Goal: Information Seeking & Learning: Learn about a topic

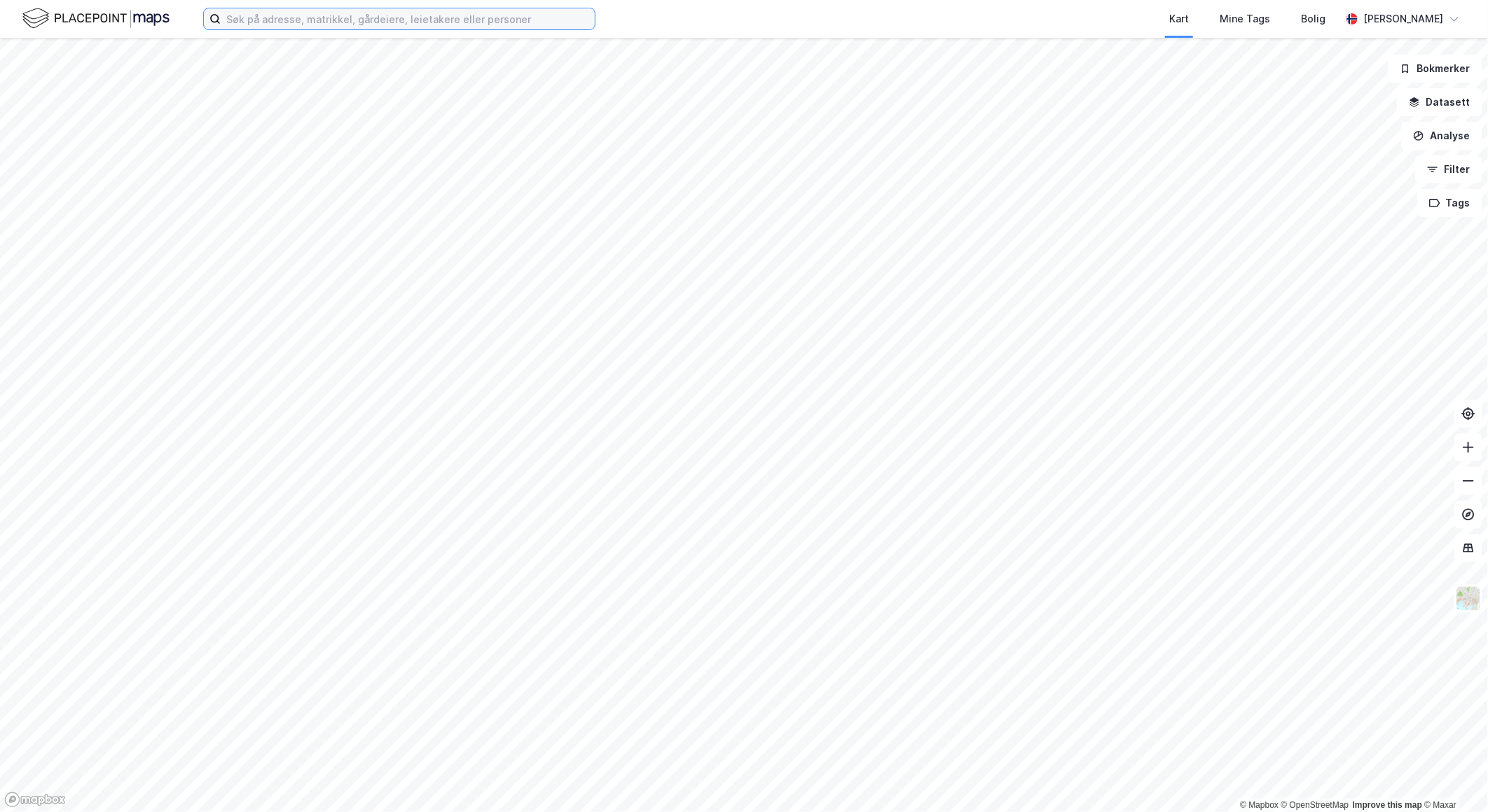
click at [344, 16] on input at bounding box center [408, 19] width 374 height 21
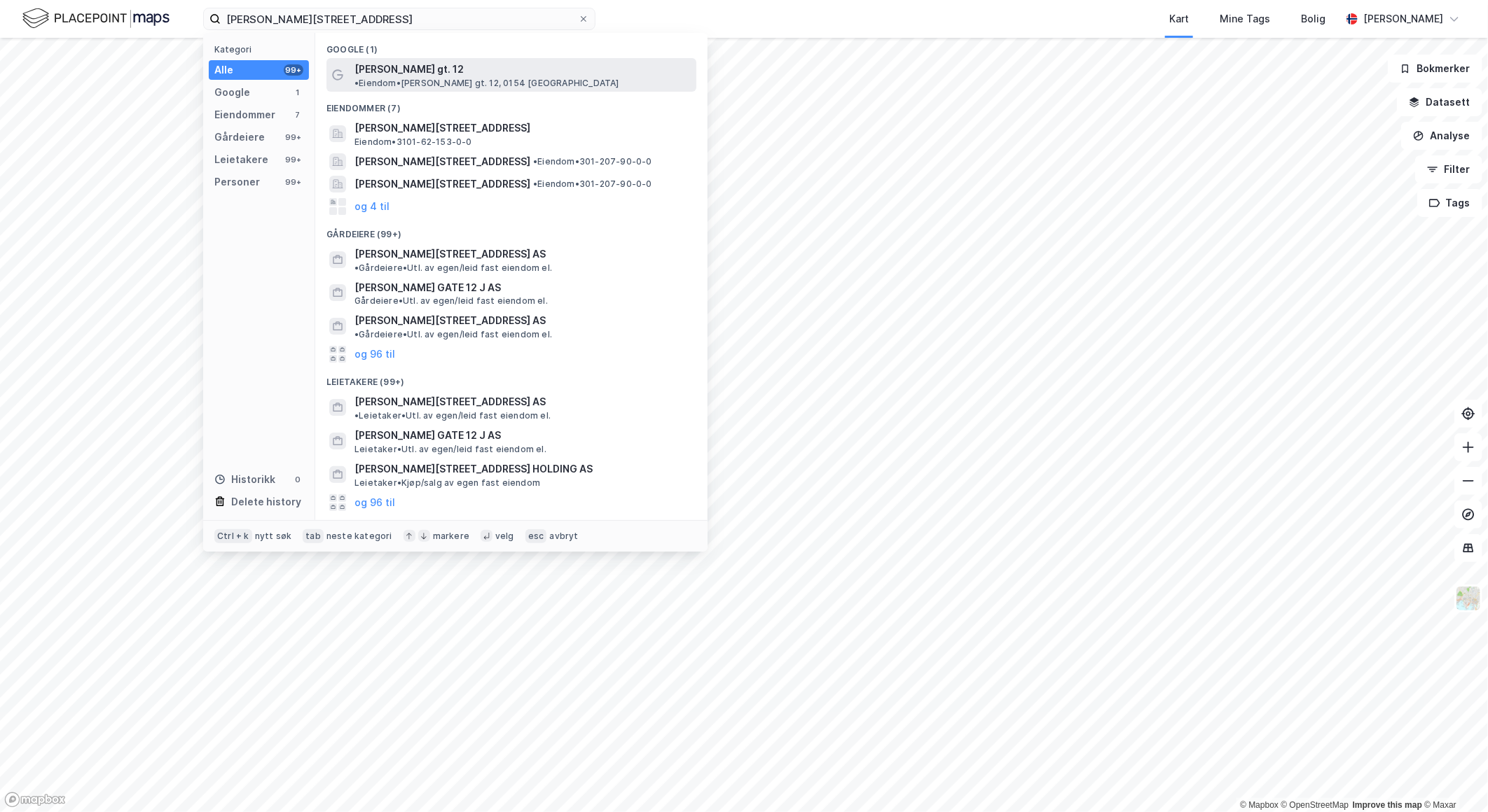
click at [416, 68] on span "[PERSON_NAME] gt. 12" at bounding box center [409, 68] width 110 height 17
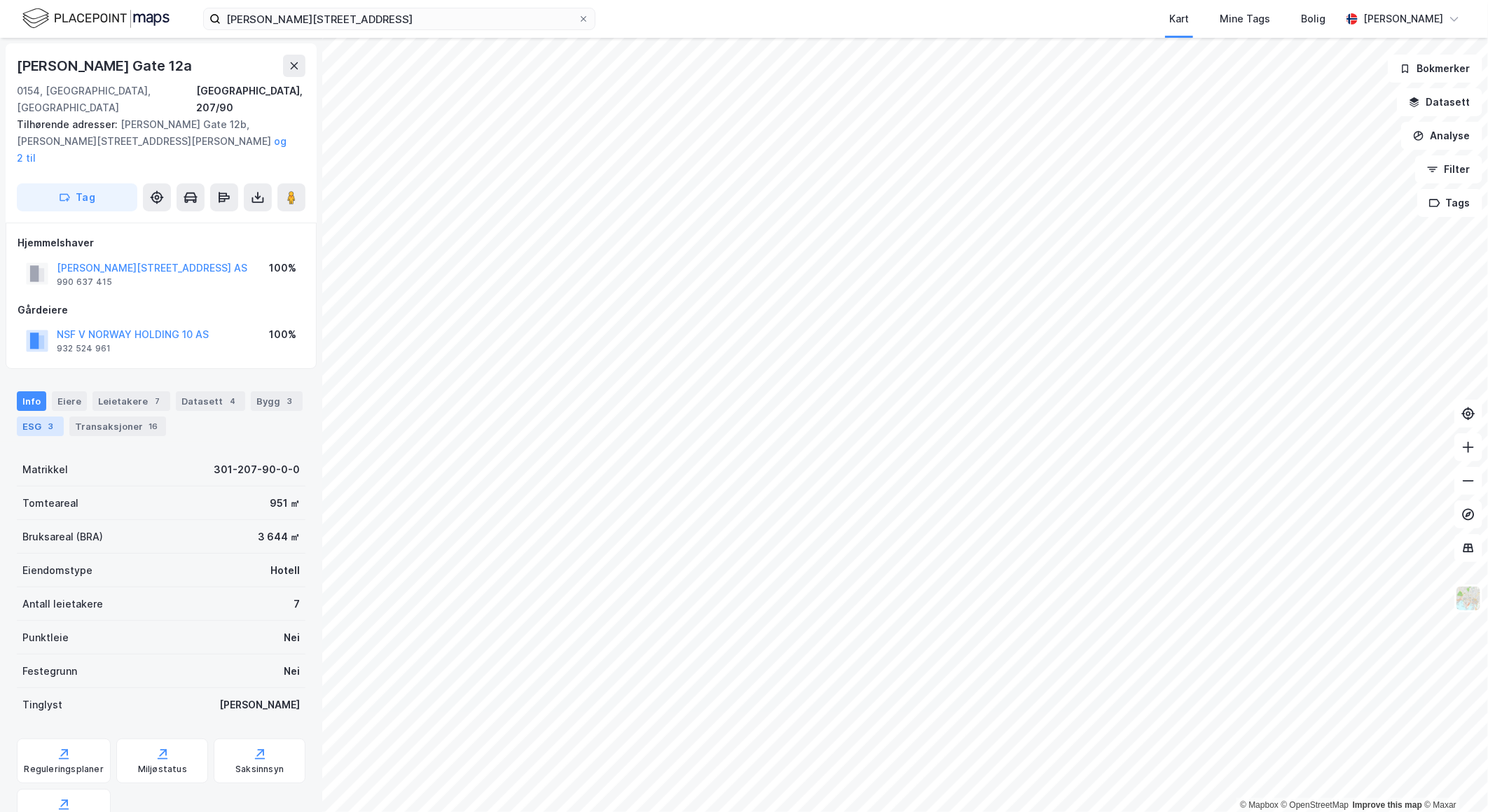
click at [46, 419] on div "3" at bounding box center [51, 426] width 14 height 14
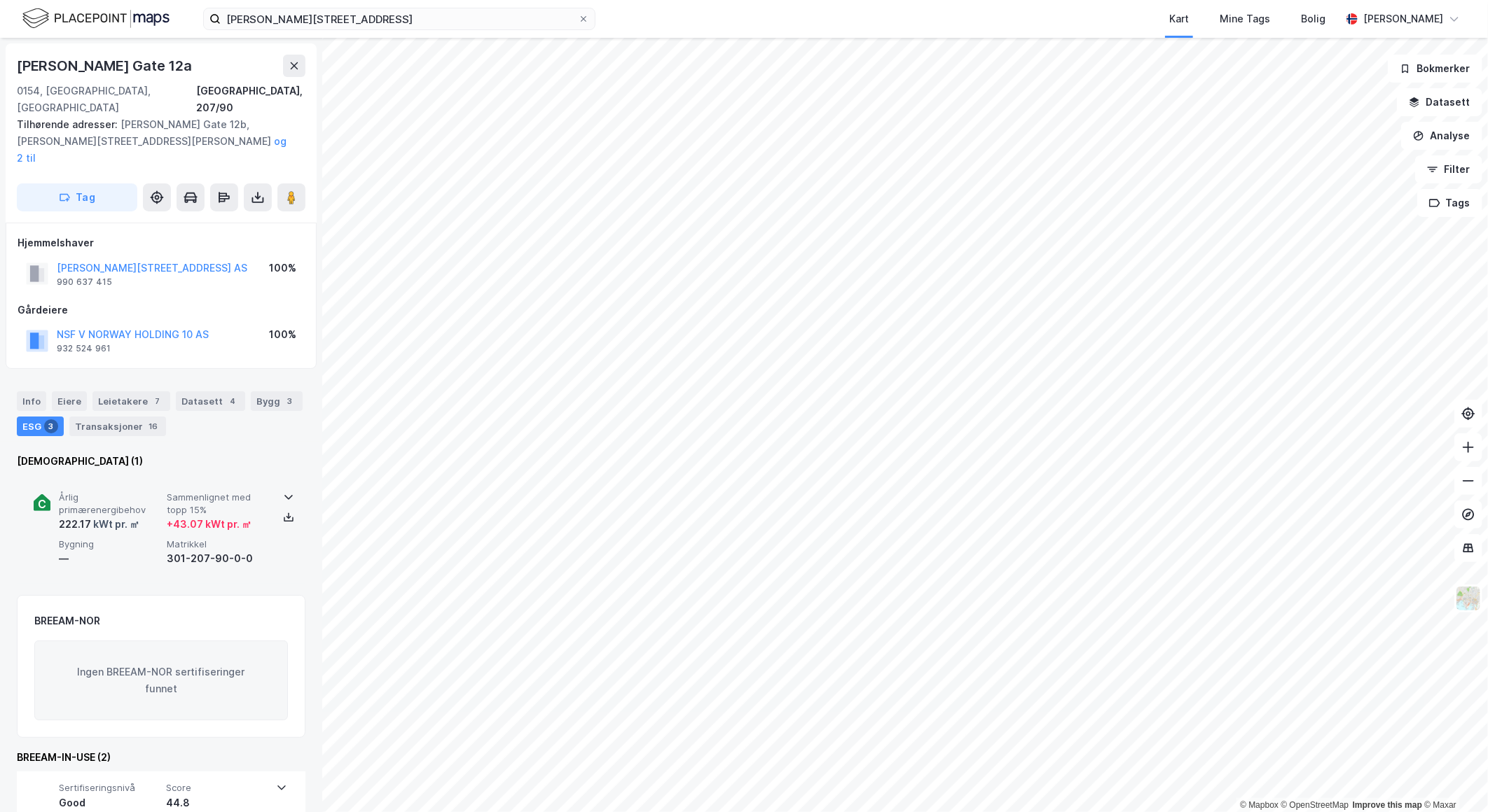
click at [216, 475] on div "Årlig primærenergibehov 222.17 kWt pr. ㎡ Sammenlignet med topp 15% + 43.07 kWt …" at bounding box center [161, 530] width 255 height 109
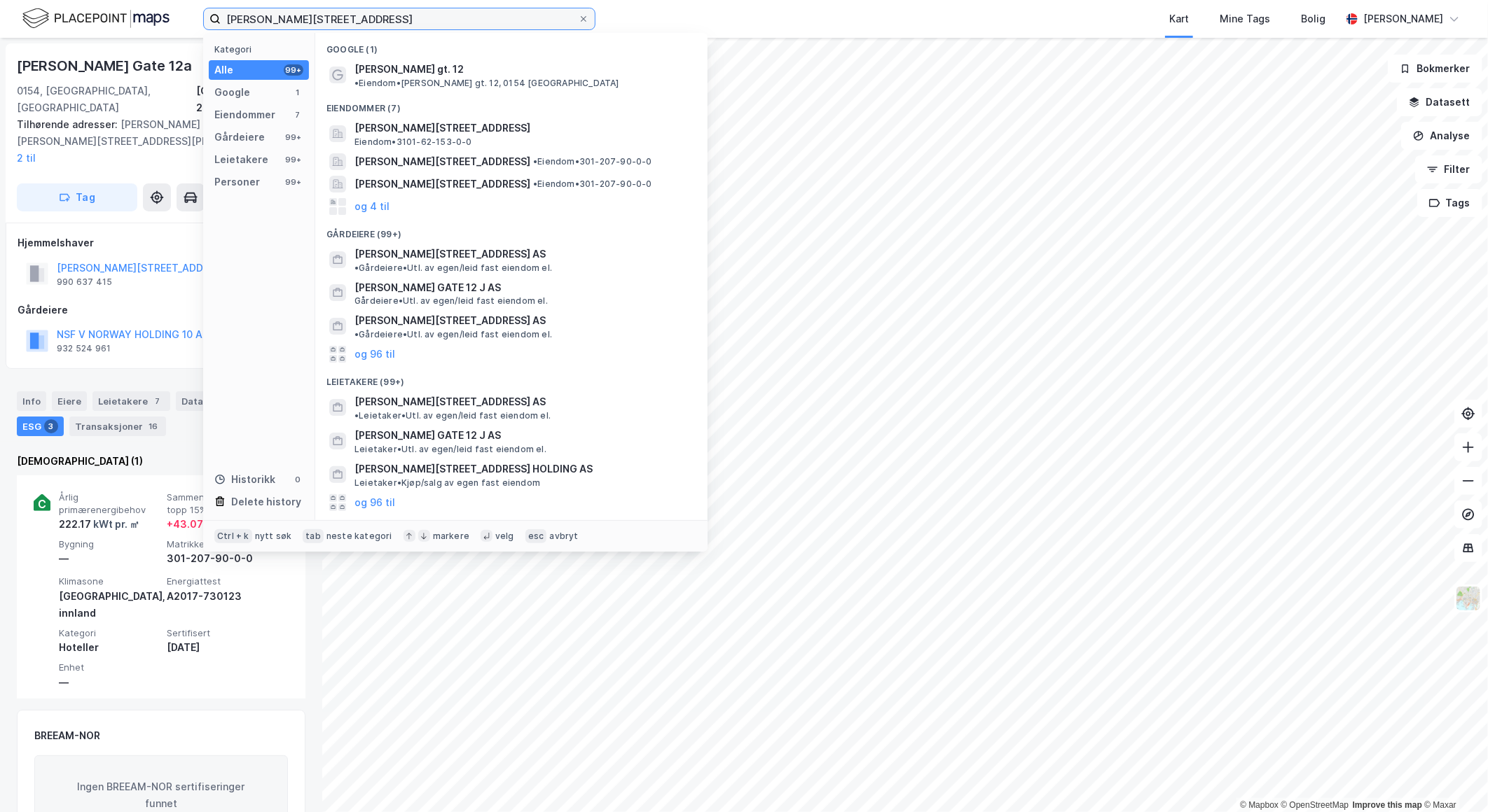
drag, startPoint x: 325, startPoint y: 18, endPoint x: 134, endPoint y: 18, distance: 191.0
click at [136, 18] on div "[PERSON_NAME][STREET_ADDRESS] Kategori Alle 99+ Google 1 Eiendommer 7 Gårdeiere…" at bounding box center [744, 18] width 1488 height 38
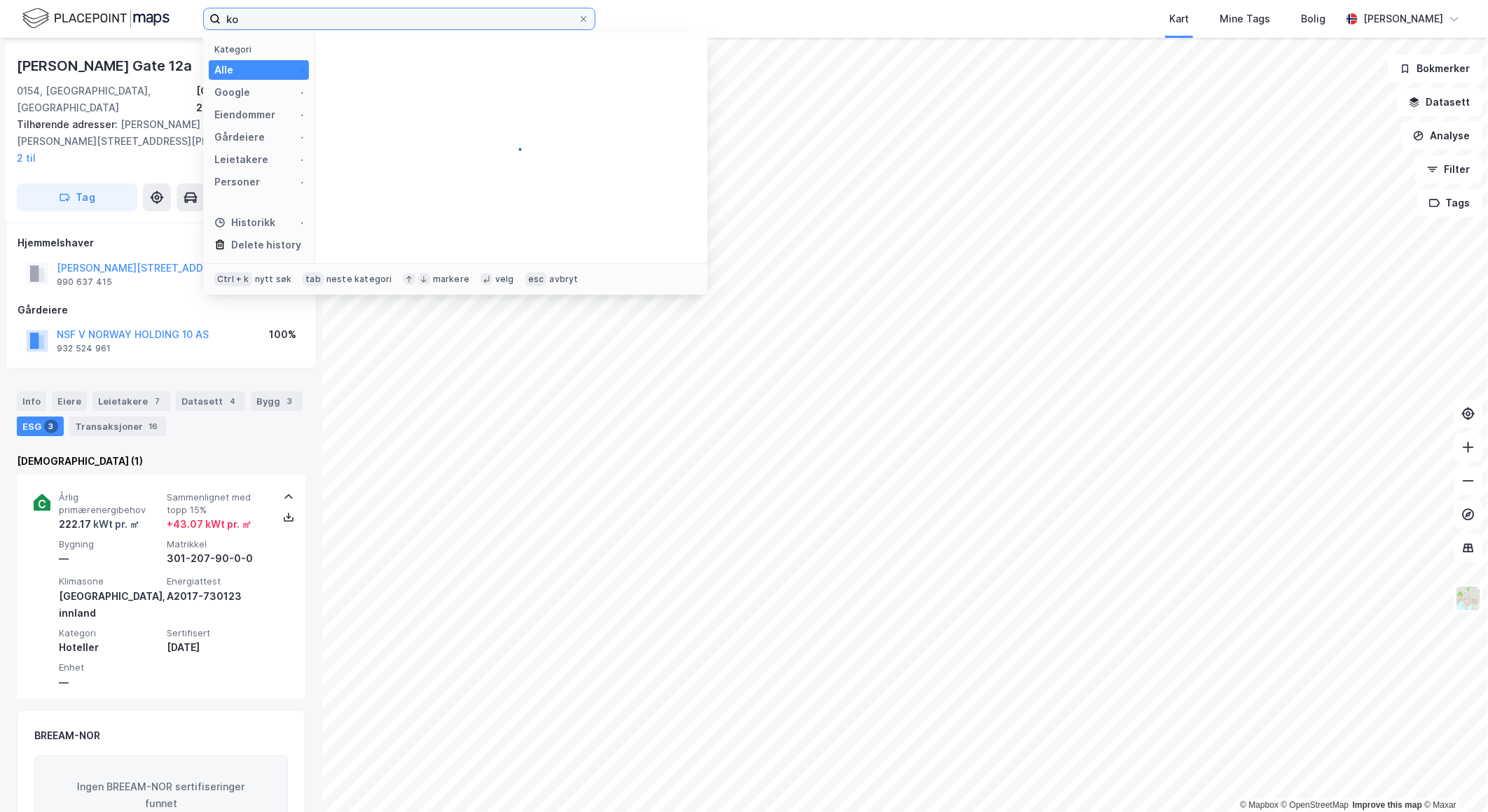
type input "k"
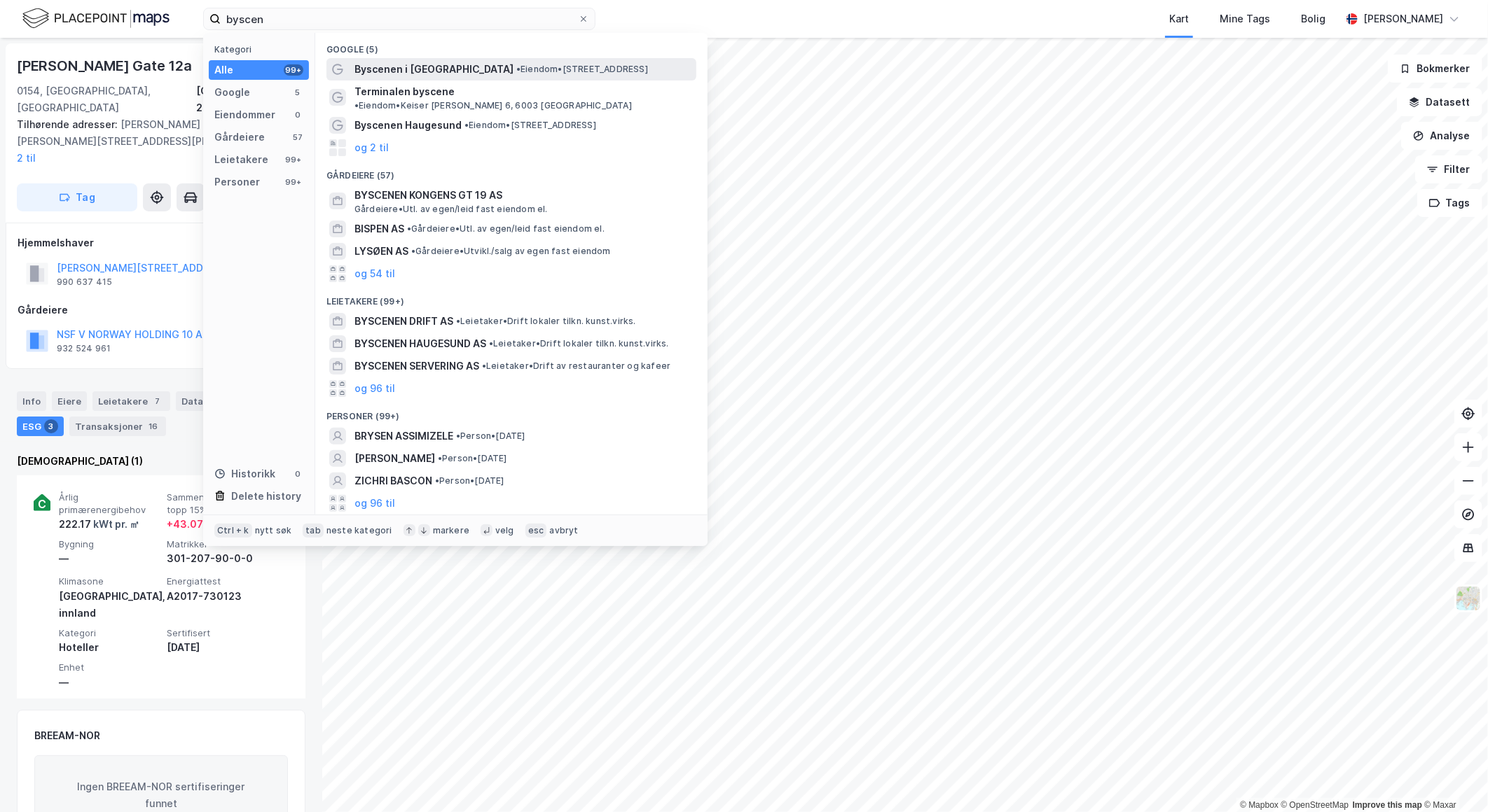
click at [566, 61] on div "Byscenen i [GEOGRAPHIC_DATA] • Eiendom • [STREET_ADDRESS]" at bounding box center [524, 68] width 340 height 17
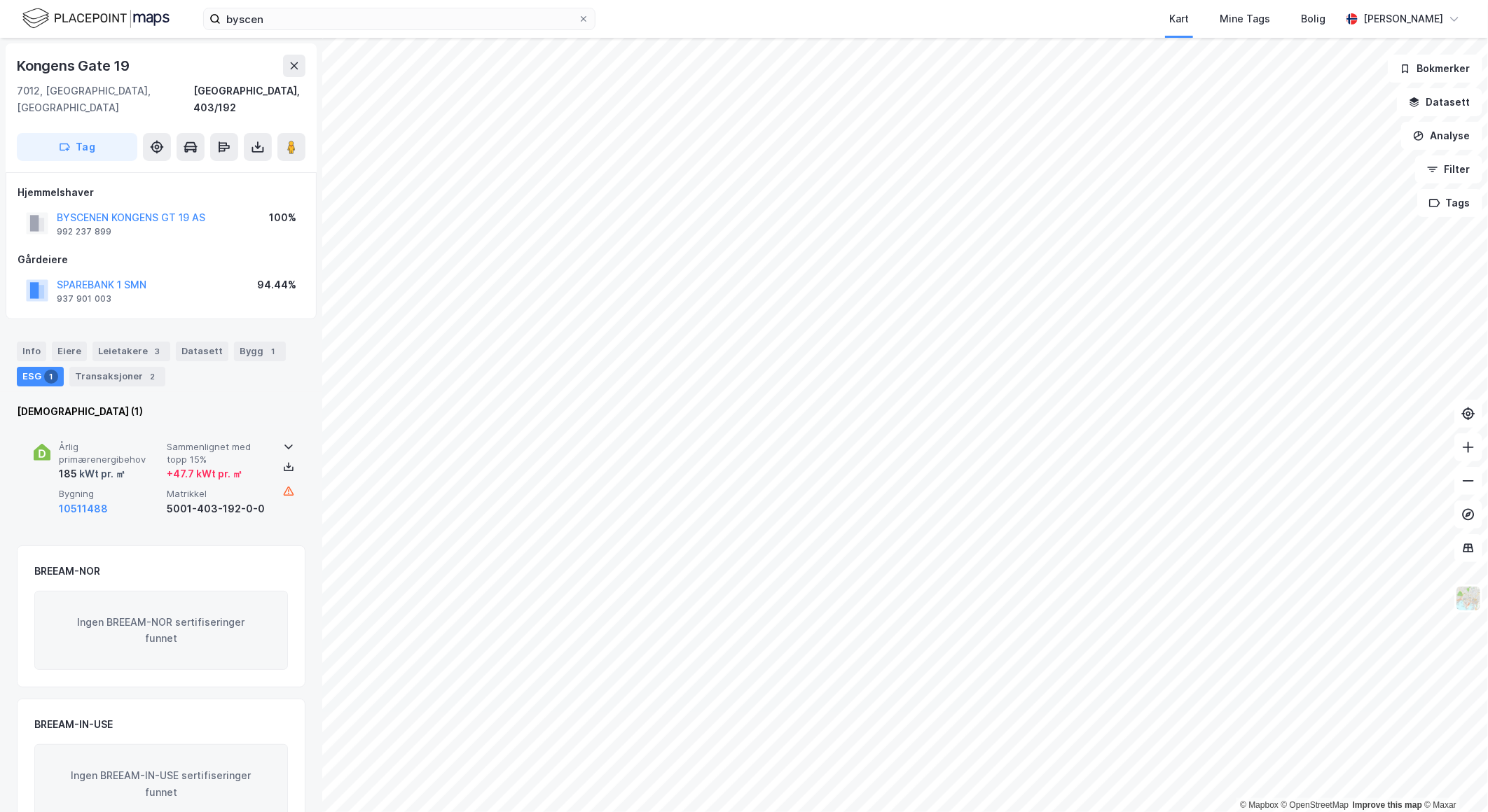
click at [277, 441] on div at bounding box center [289, 446] width 23 height 11
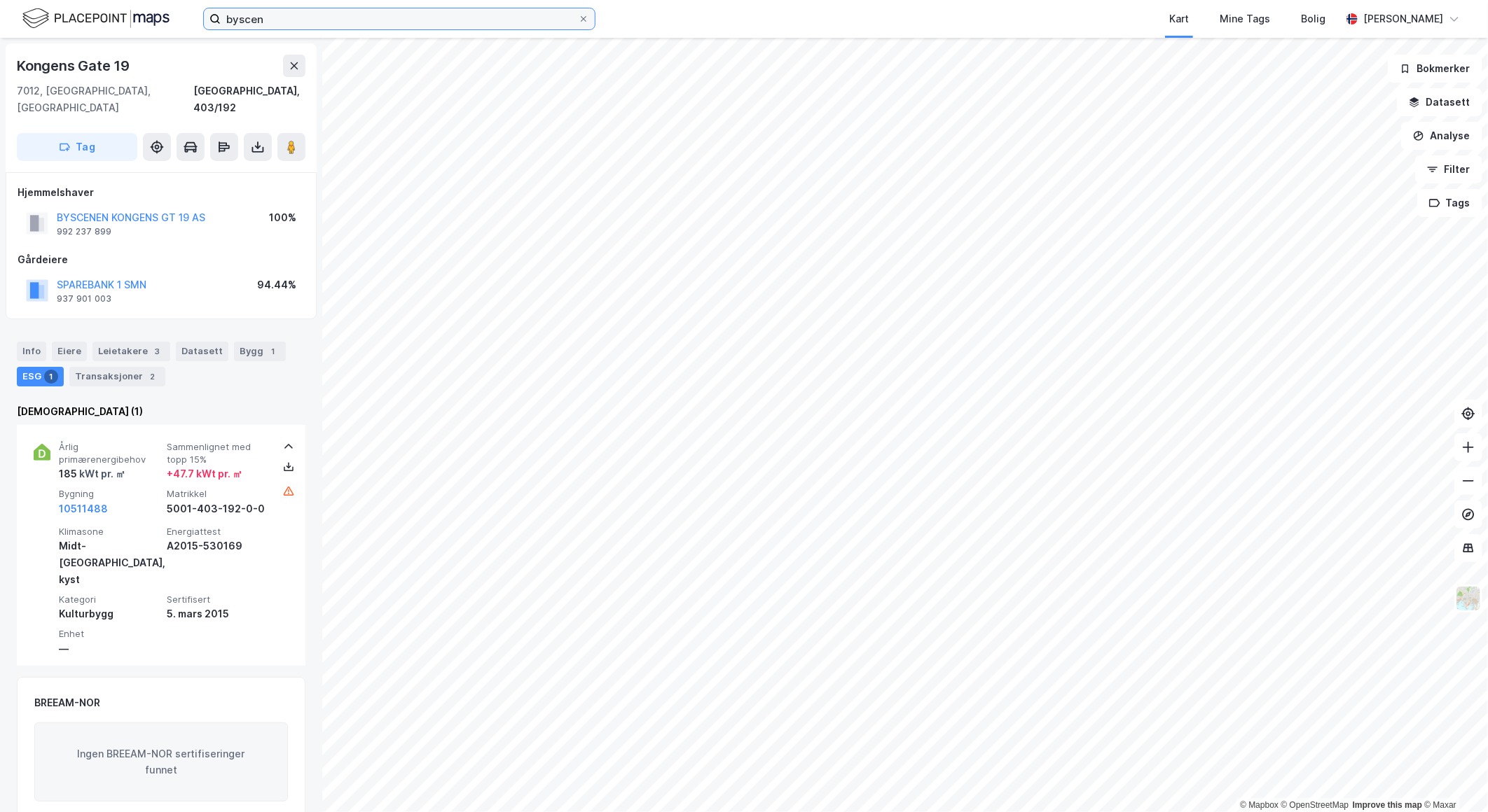
drag, startPoint x: 284, startPoint y: 16, endPoint x: 109, endPoint y: -2, distance: 175.9
click at [109, 0] on html "byscen Kart Mine Tags Bolig [PERSON_NAME] © Mapbox © OpenStreetMap Improve this…" at bounding box center [744, 406] width 1488 height 812
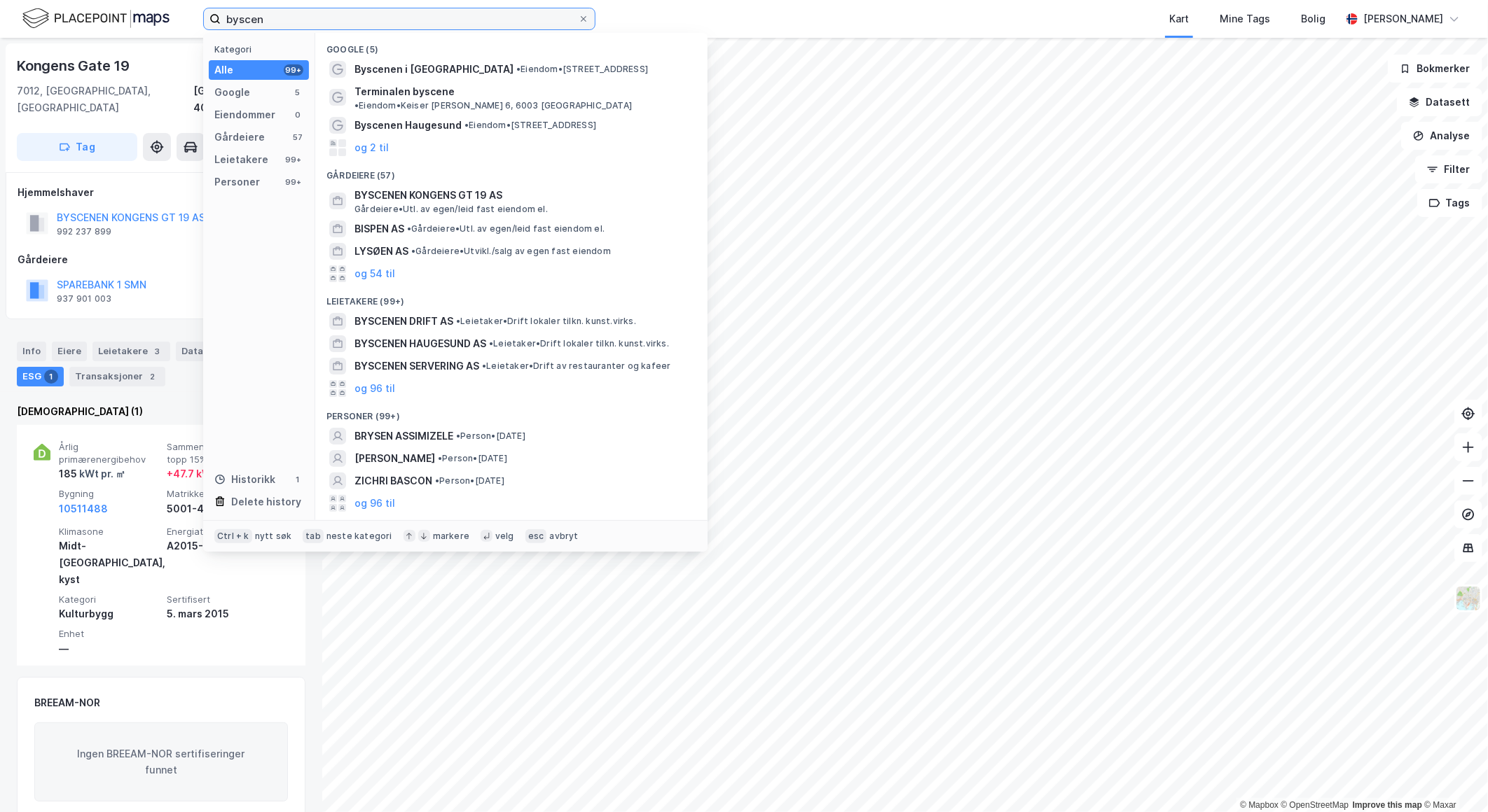
type input "n"
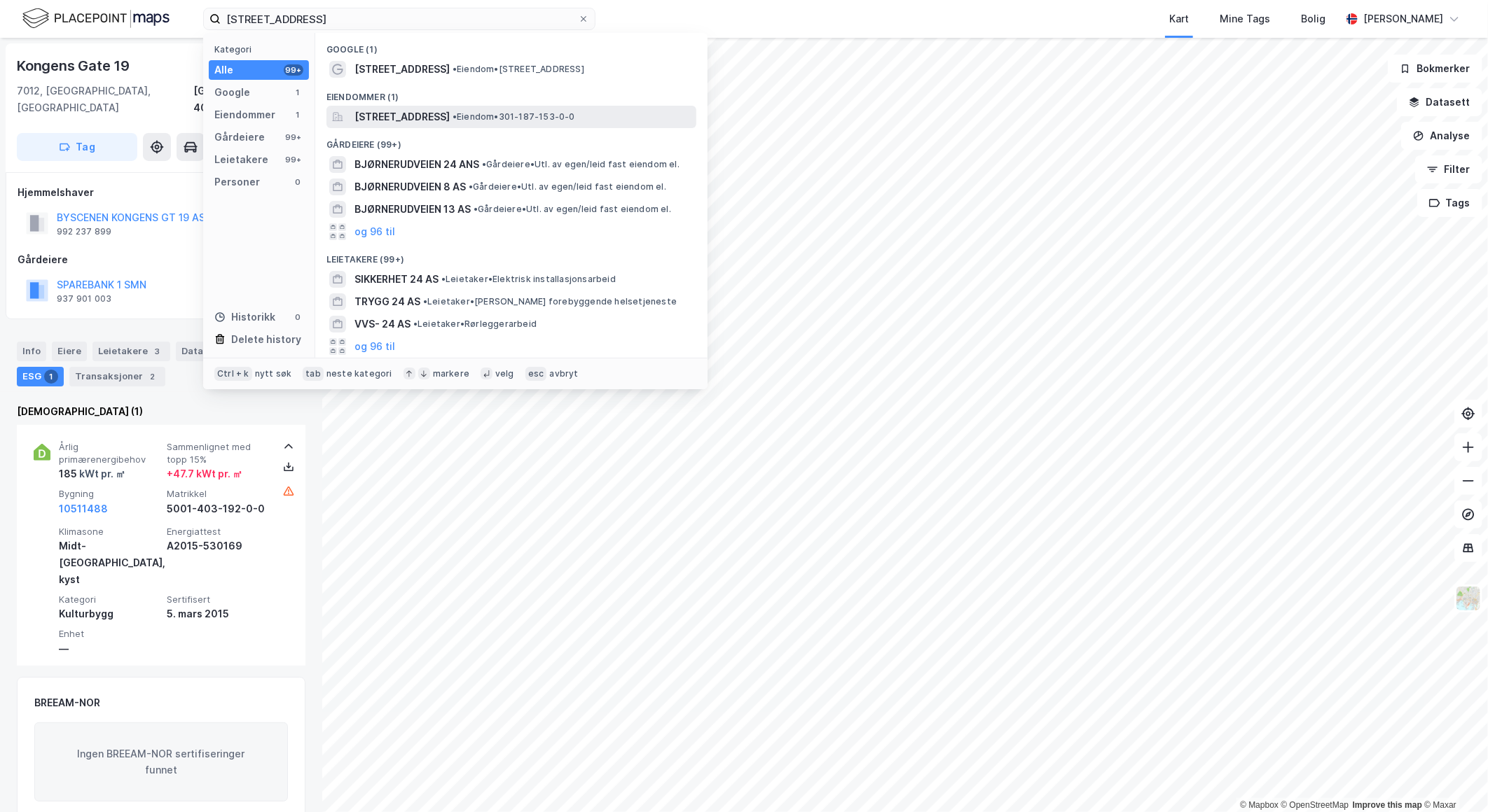
click at [395, 113] on span "[STREET_ADDRESS]" at bounding box center [402, 117] width 96 height 17
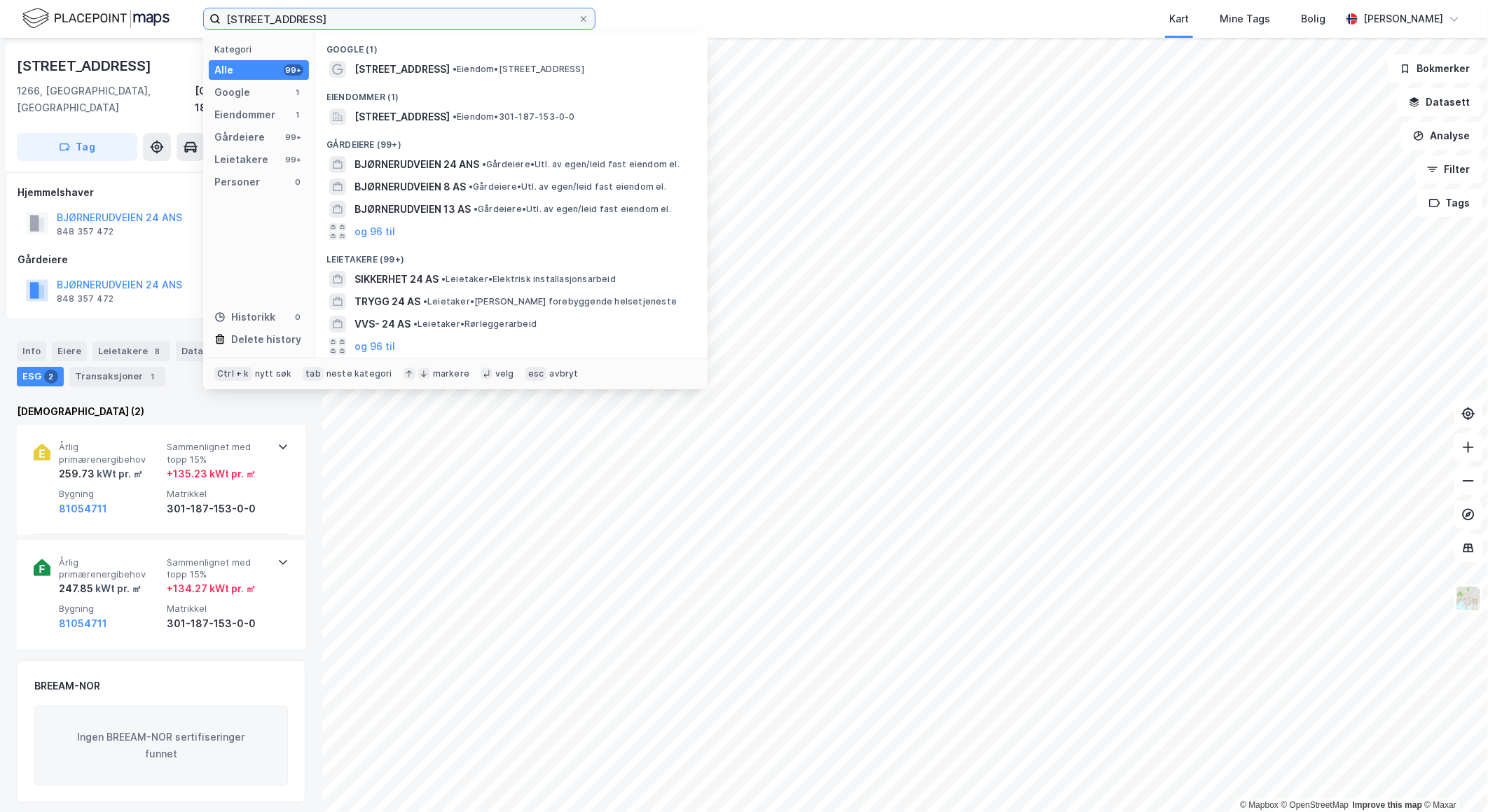
drag, startPoint x: 354, startPoint y: 17, endPoint x: 138, endPoint y: 23, distance: 216.1
click at [138, 23] on div "bjørnerudveie 24 Kategori Alle 99+ Google 1 Eiendommer 1 Gårdeiere 99+ Leietake…" at bounding box center [744, 18] width 1488 height 38
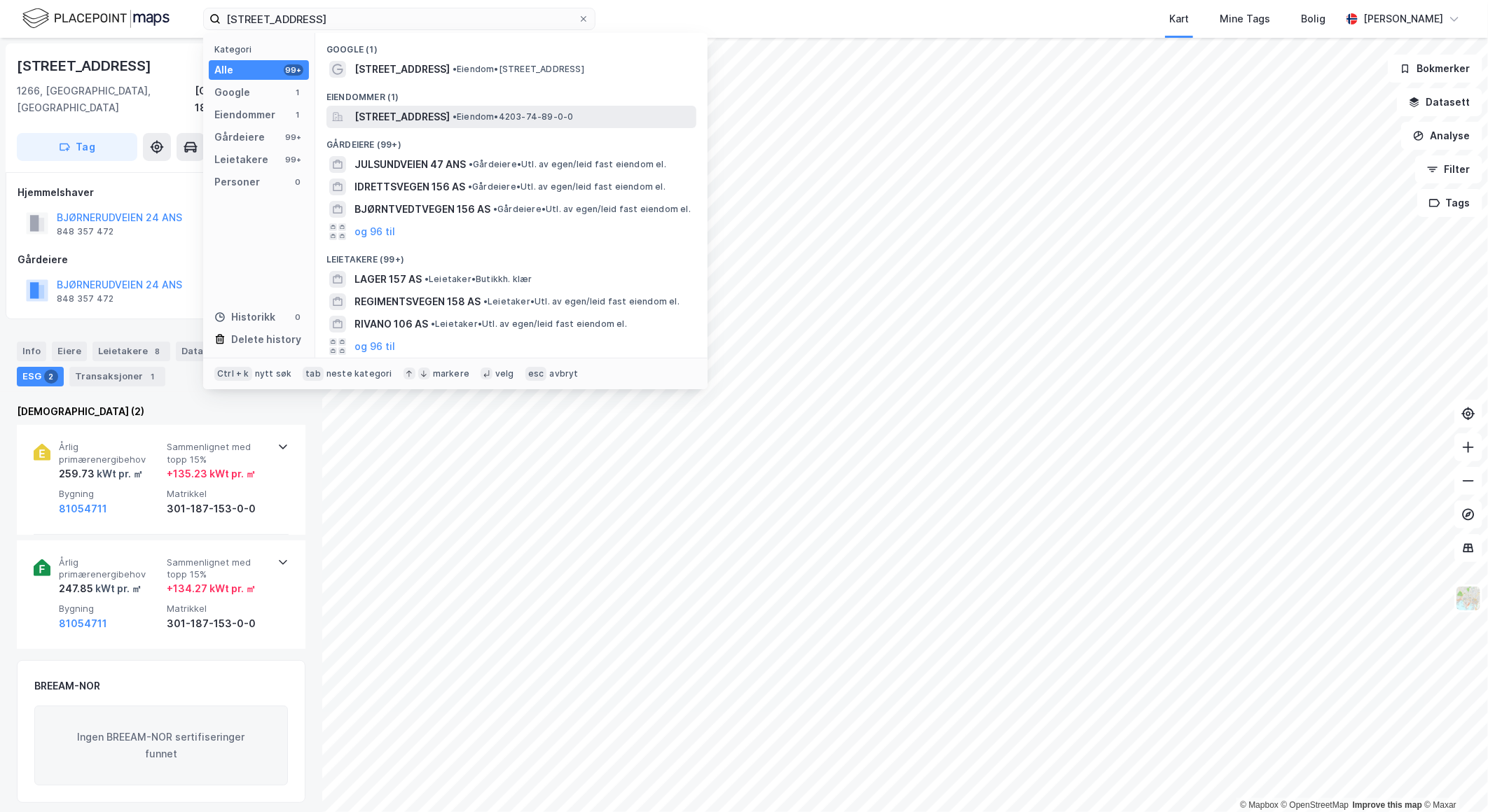
click at [433, 110] on span "[STREET_ADDRESS]" at bounding box center [402, 117] width 96 height 17
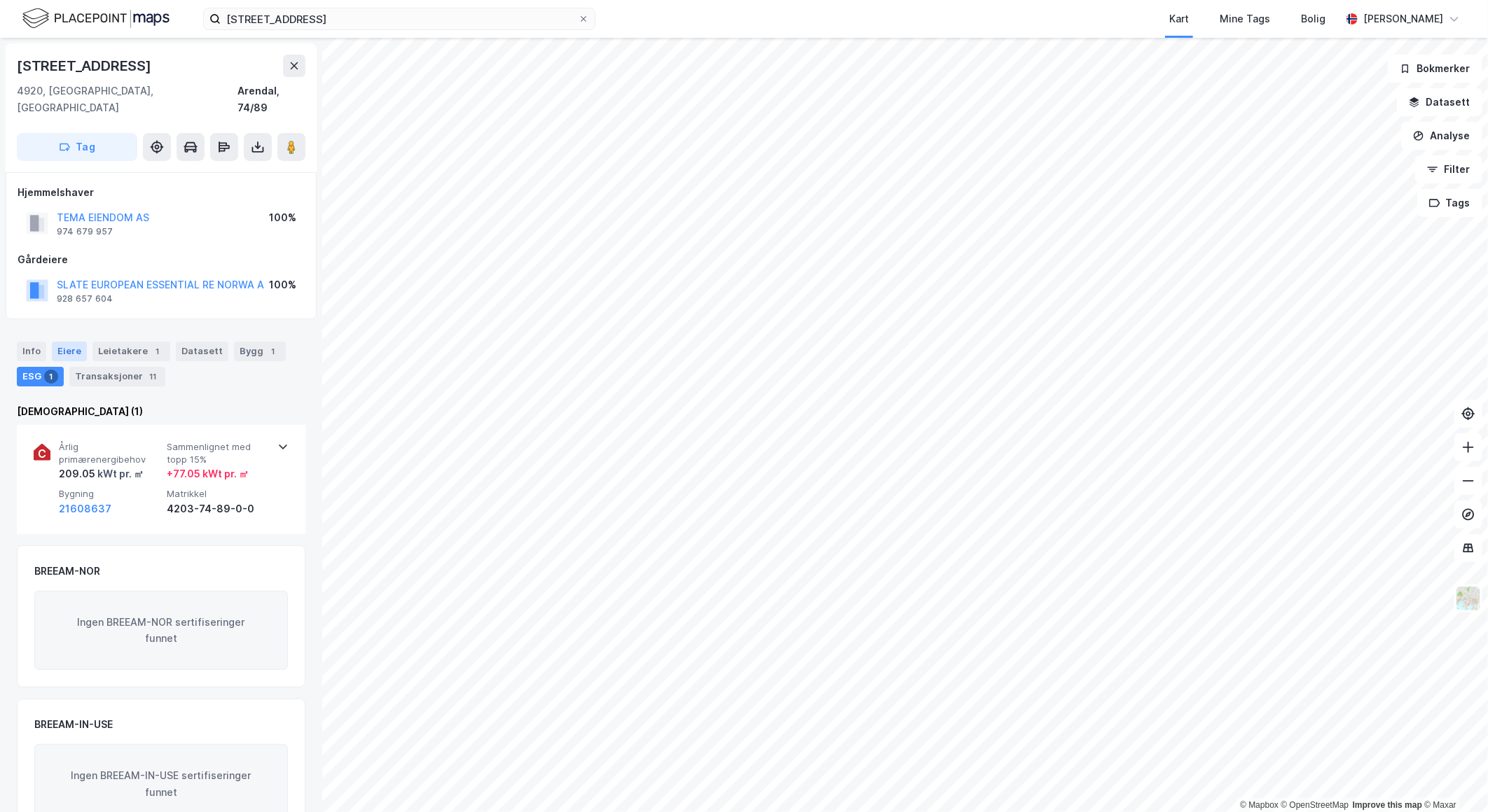
click at [70, 342] on div "Eiere" at bounding box center [69, 352] width 35 height 19
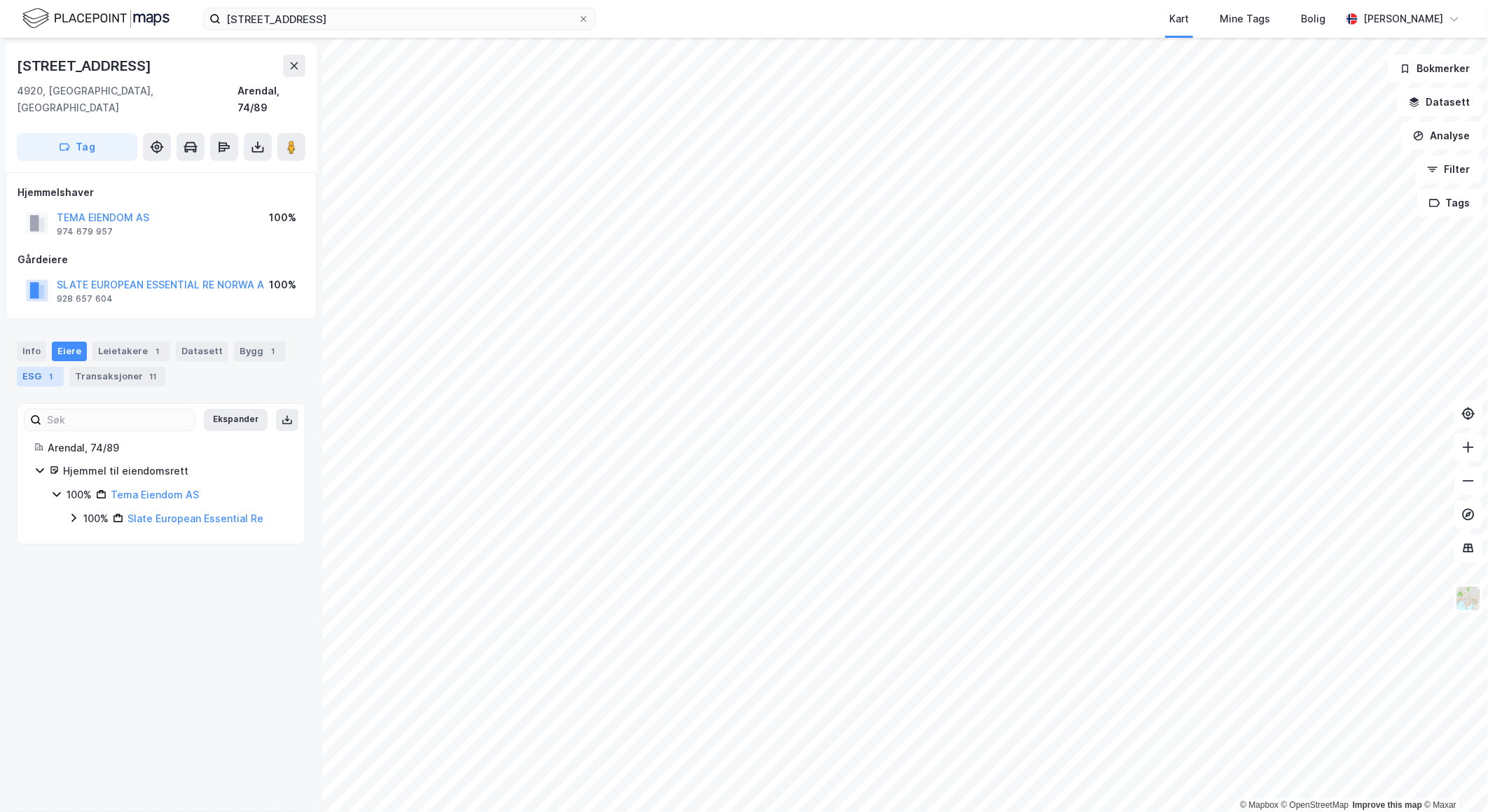
click at [40, 367] on div "ESG 1" at bounding box center [40, 376] width 47 height 19
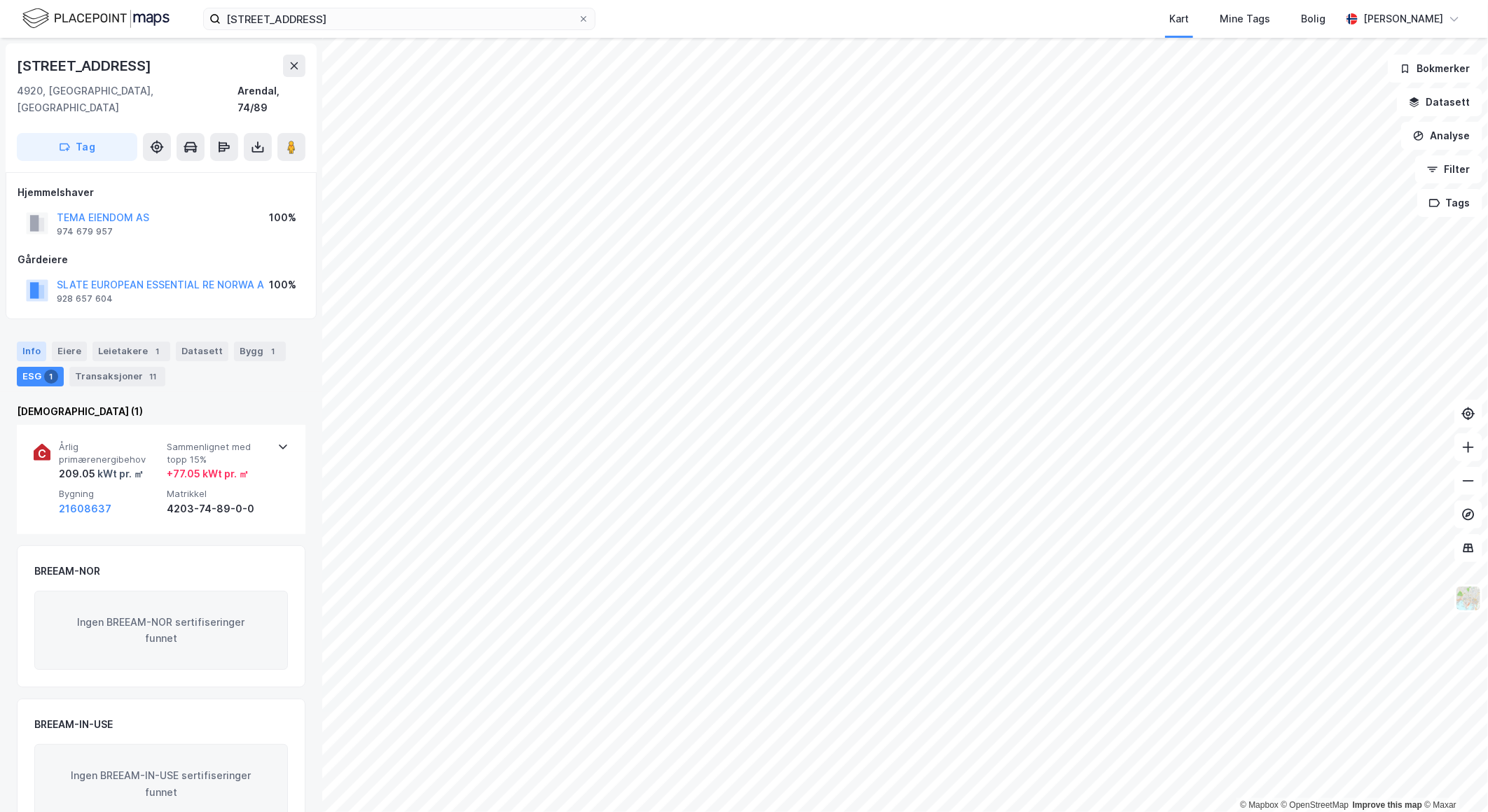
click at [39, 342] on div "Info" at bounding box center [32, 352] width 30 height 19
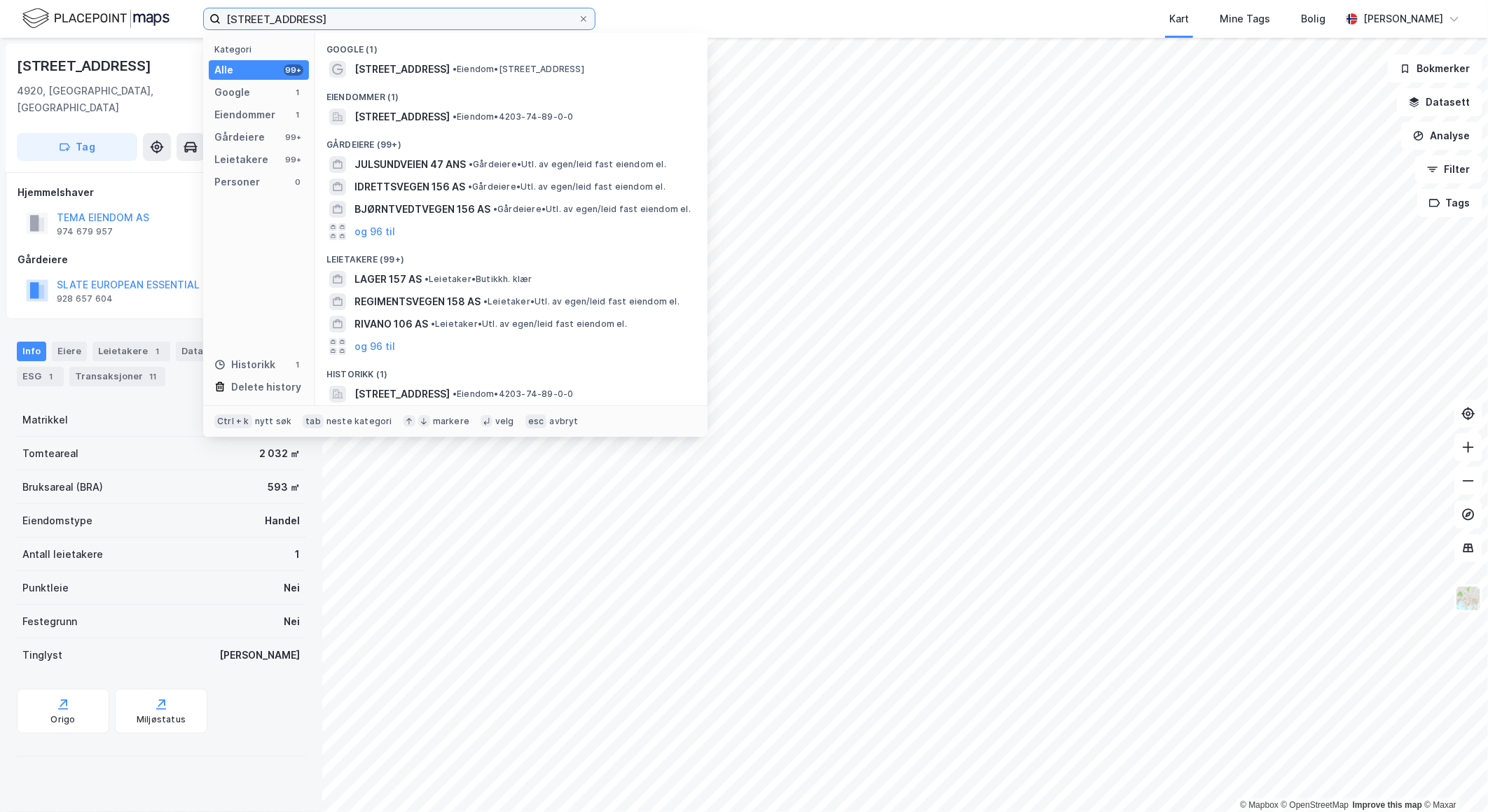
drag, startPoint x: 267, startPoint y: 18, endPoint x: 153, endPoint y: 18, distance: 114.0
click at [153, 18] on div "kilsundveien 156 Kategori Alle 99+ Google 1 Eiendommer 1 Gårdeiere 99+ Leietake…" at bounding box center [744, 18] width 1488 height 38
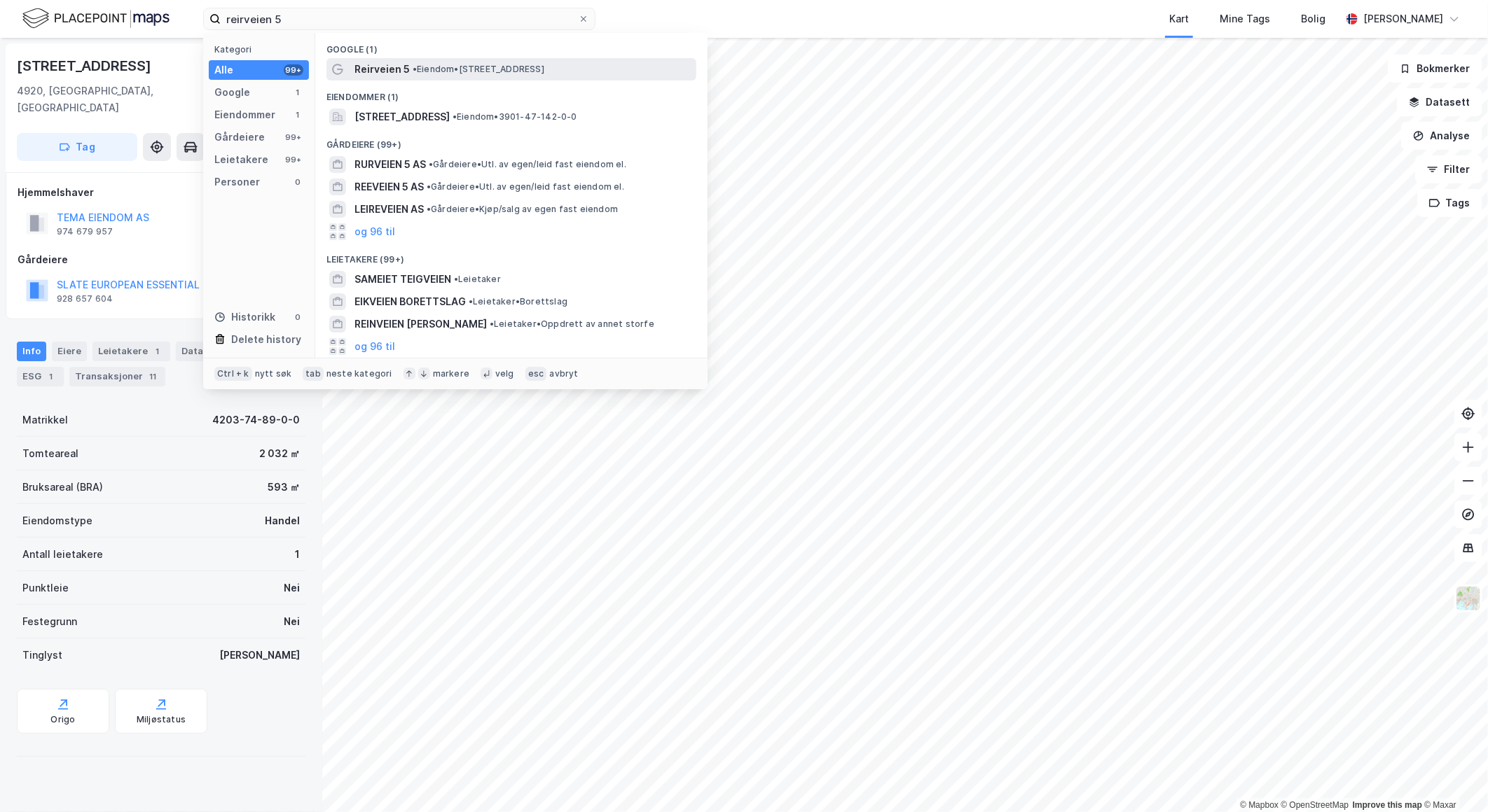
click at [413, 64] on span "•" at bounding box center [414, 69] width 4 height 11
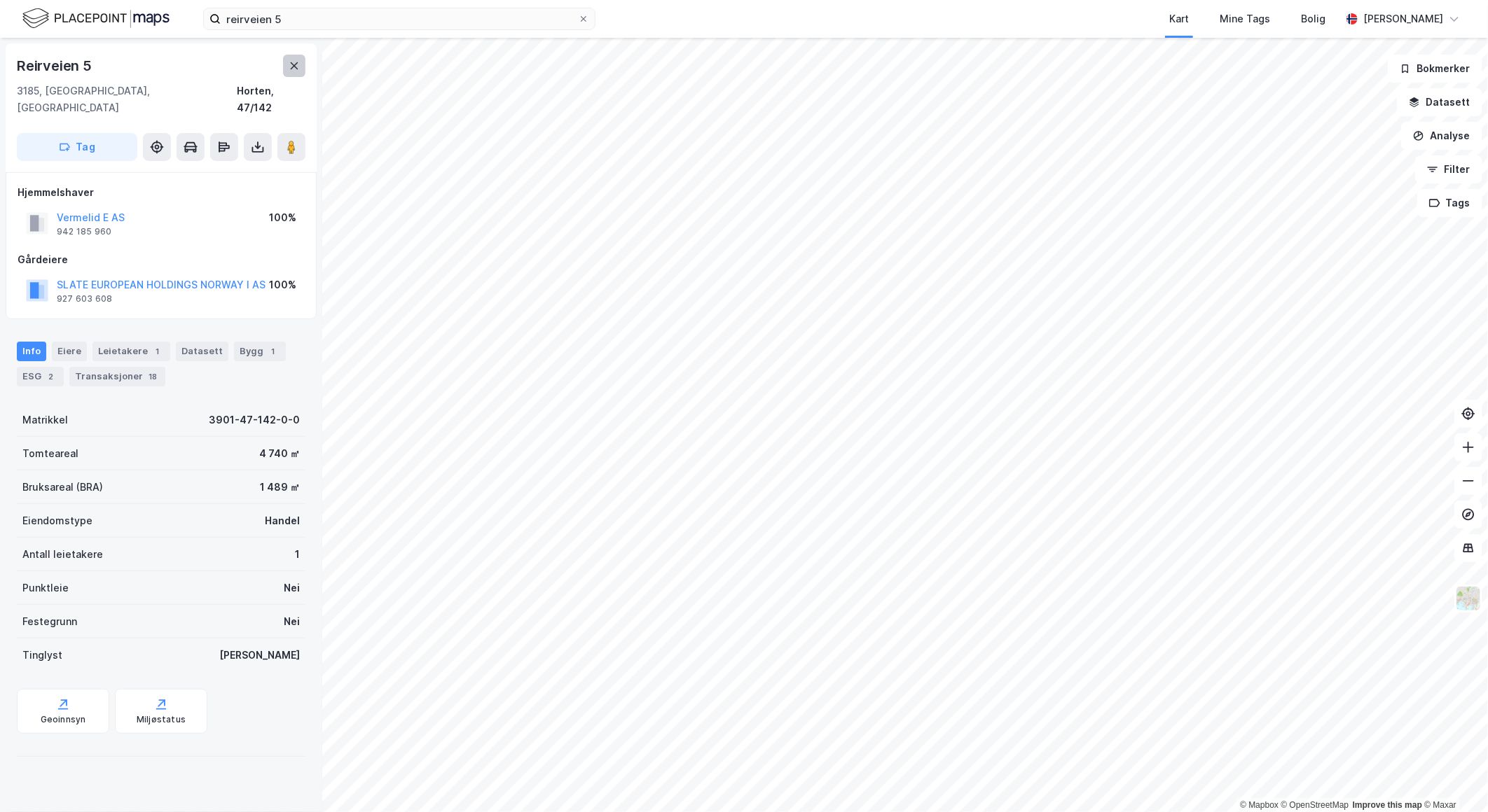
click at [290, 62] on icon at bounding box center [294, 66] width 8 height 7
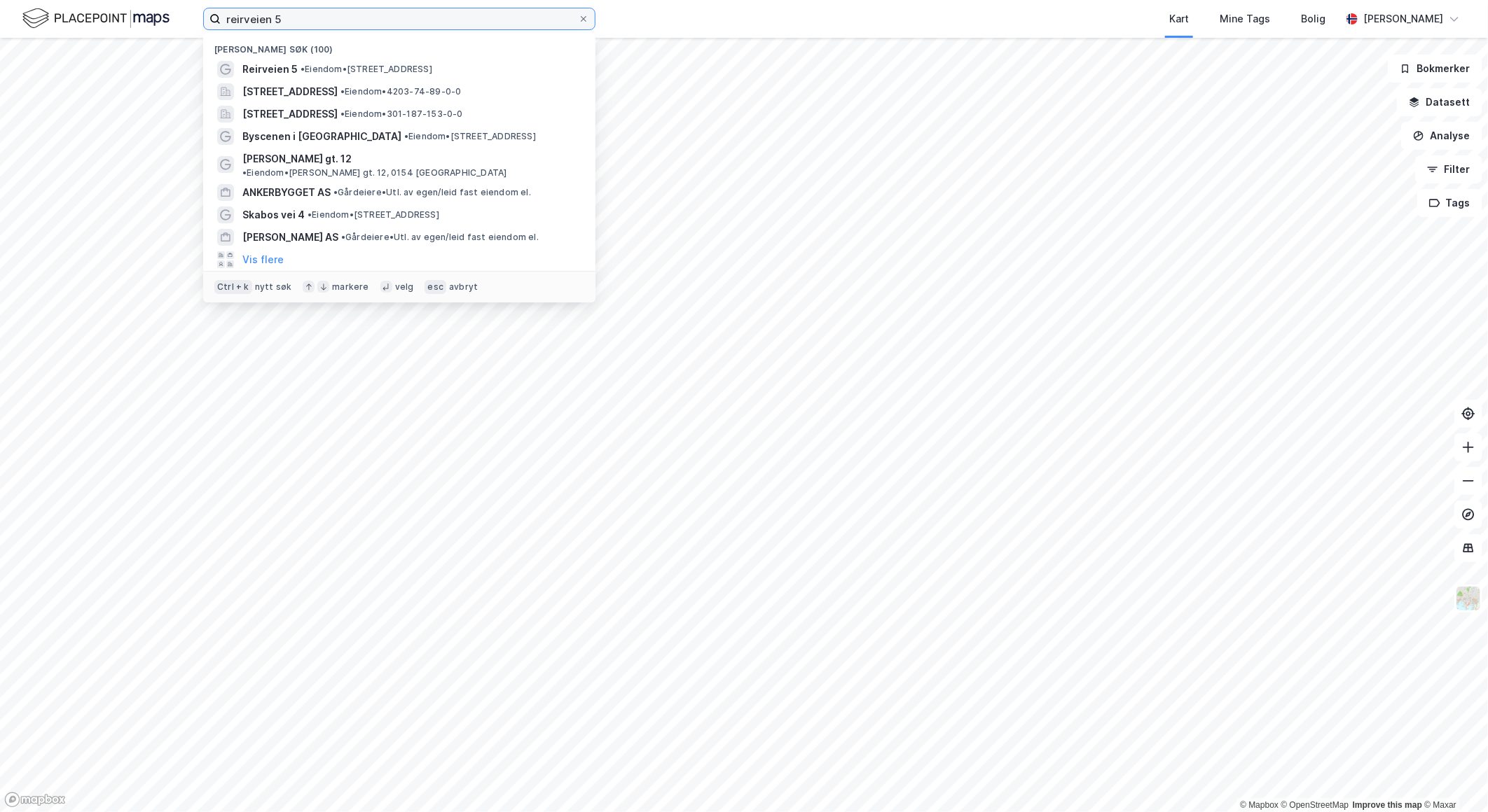
click at [311, 19] on input "reirveien 5" at bounding box center [399, 19] width 357 height 21
click at [311, 18] on input "reirveien 5" at bounding box center [399, 19] width 357 height 21
click at [311, 21] on input "reirveien 5" at bounding box center [399, 19] width 357 height 21
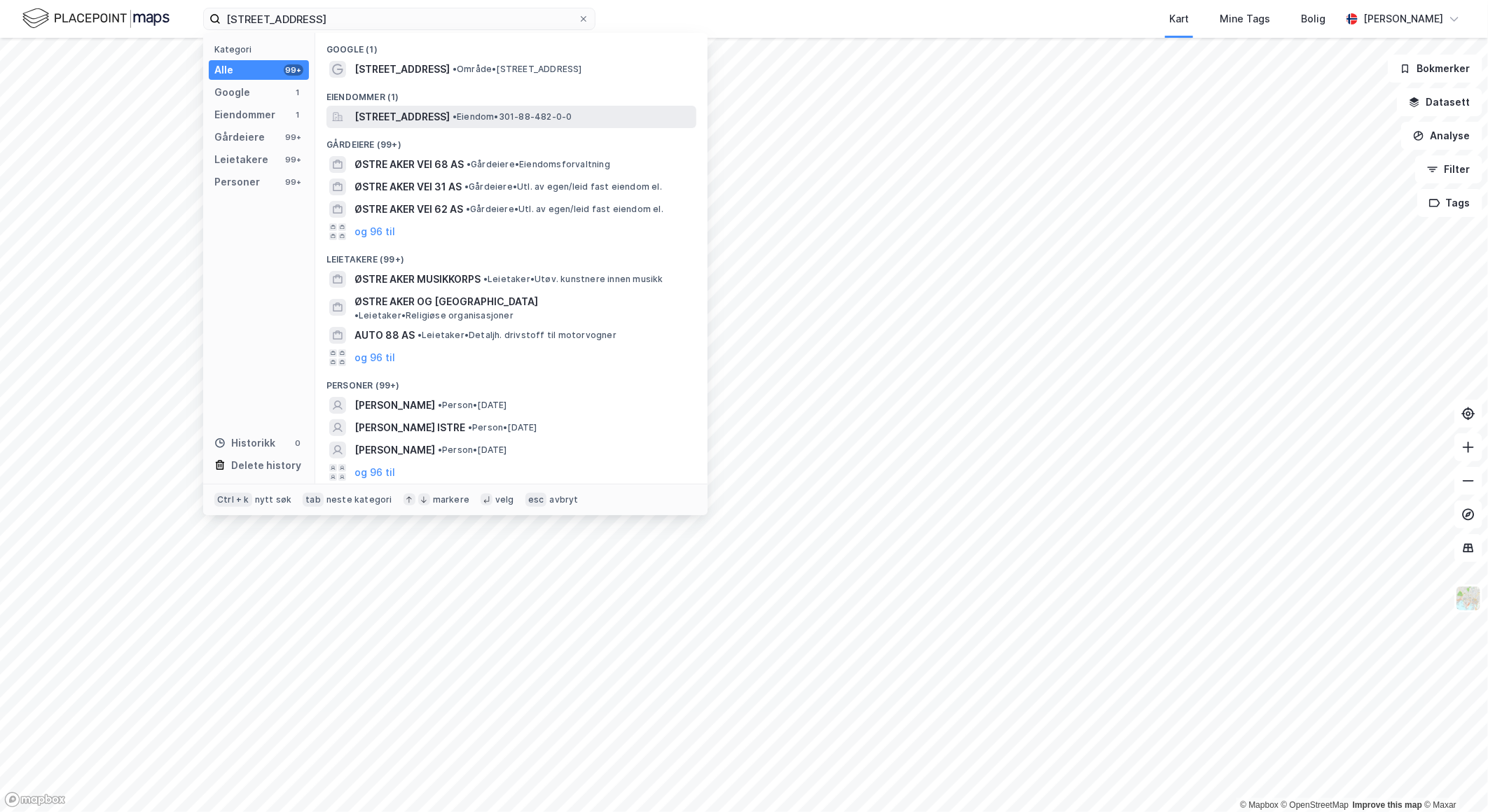
click at [438, 124] on div "[STREET_ADDRESS] • Eiendom • 301-88-482-0-0" at bounding box center [512, 118] width 370 height 23
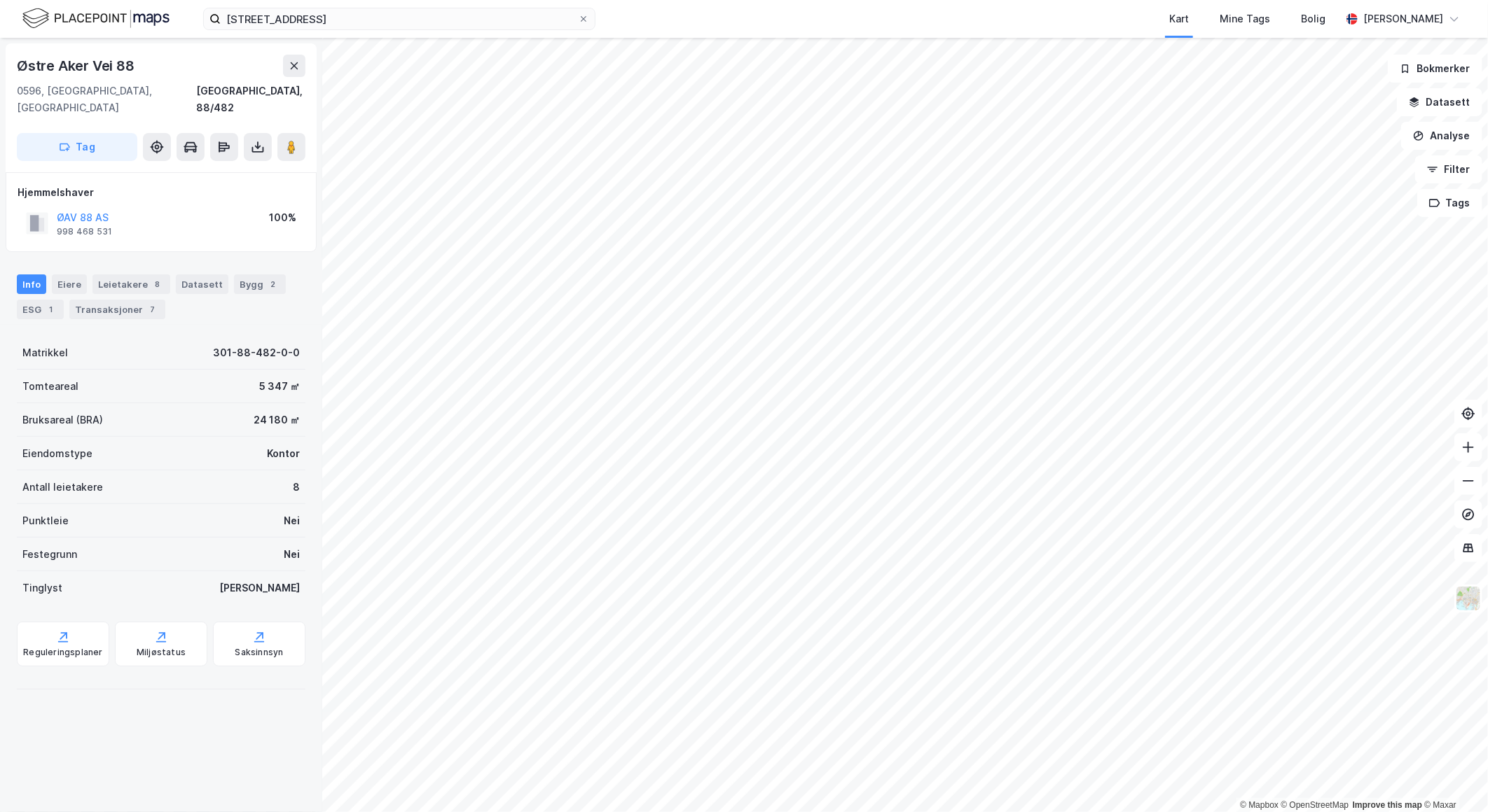
click at [64, 258] on div "Info [PERSON_NAME] 8 Datasett Bygg 2 ESG 1 Transaksjoner 7" at bounding box center [161, 291] width 322 height 68
click at [75, 274] on div "Eiere" at bounding box center [69, 284] width 35 height 19
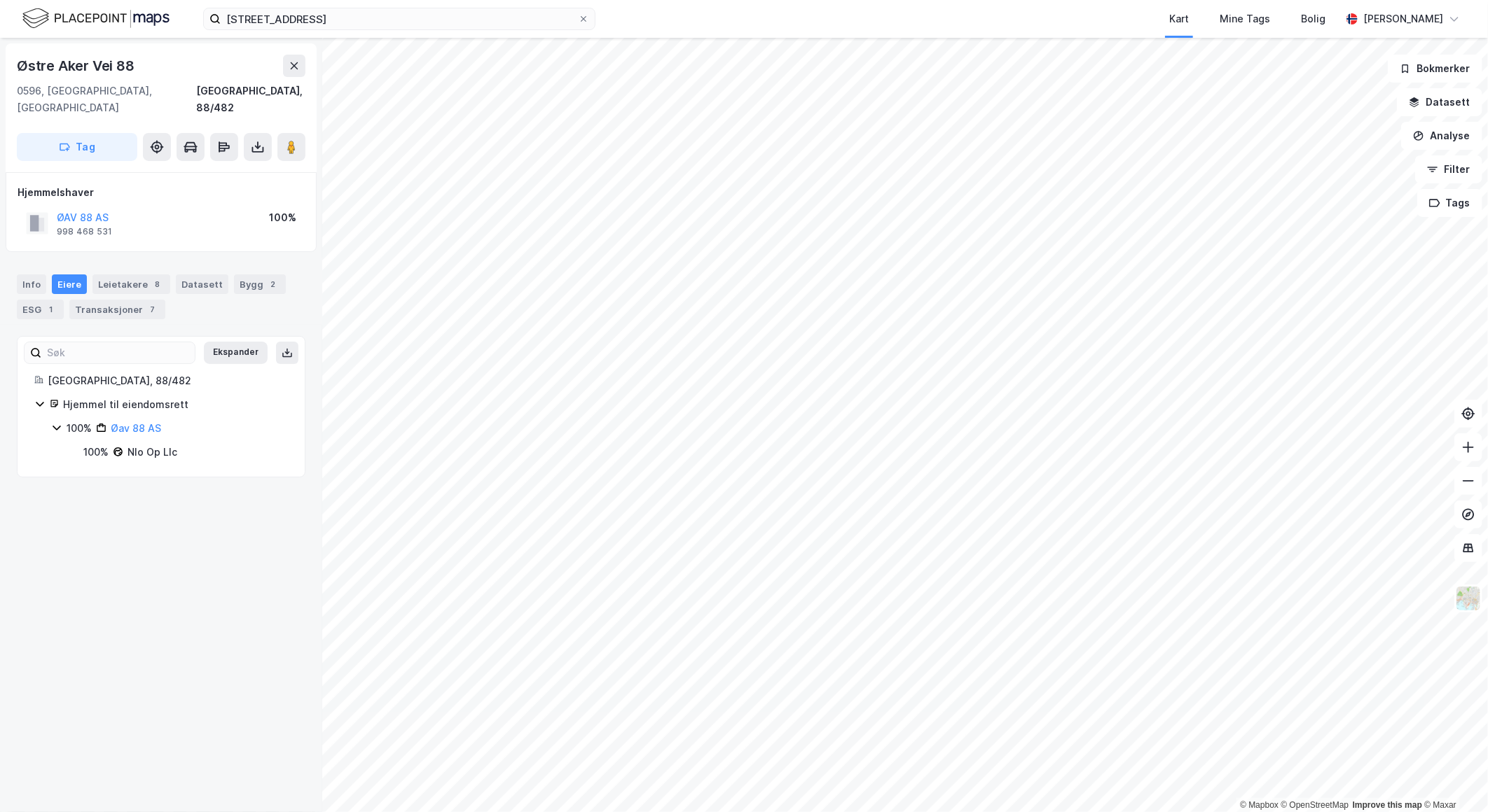
click at [61, 423] on icon at bounding box center [56, 428] width 11 height 11
drag, startPoint x: 61, startPoint y: 409, endPoint x: 183, endPoint y: 481, distance: 141.7
click at [182, 480] on div "Østre Aker Vei 88 [GEOGRAPHIC_DATA], 88/482 Tag Hjemmelshaver ØAV 88 AS 998 468…" at bounding box center [161, 424] width 322 height 774
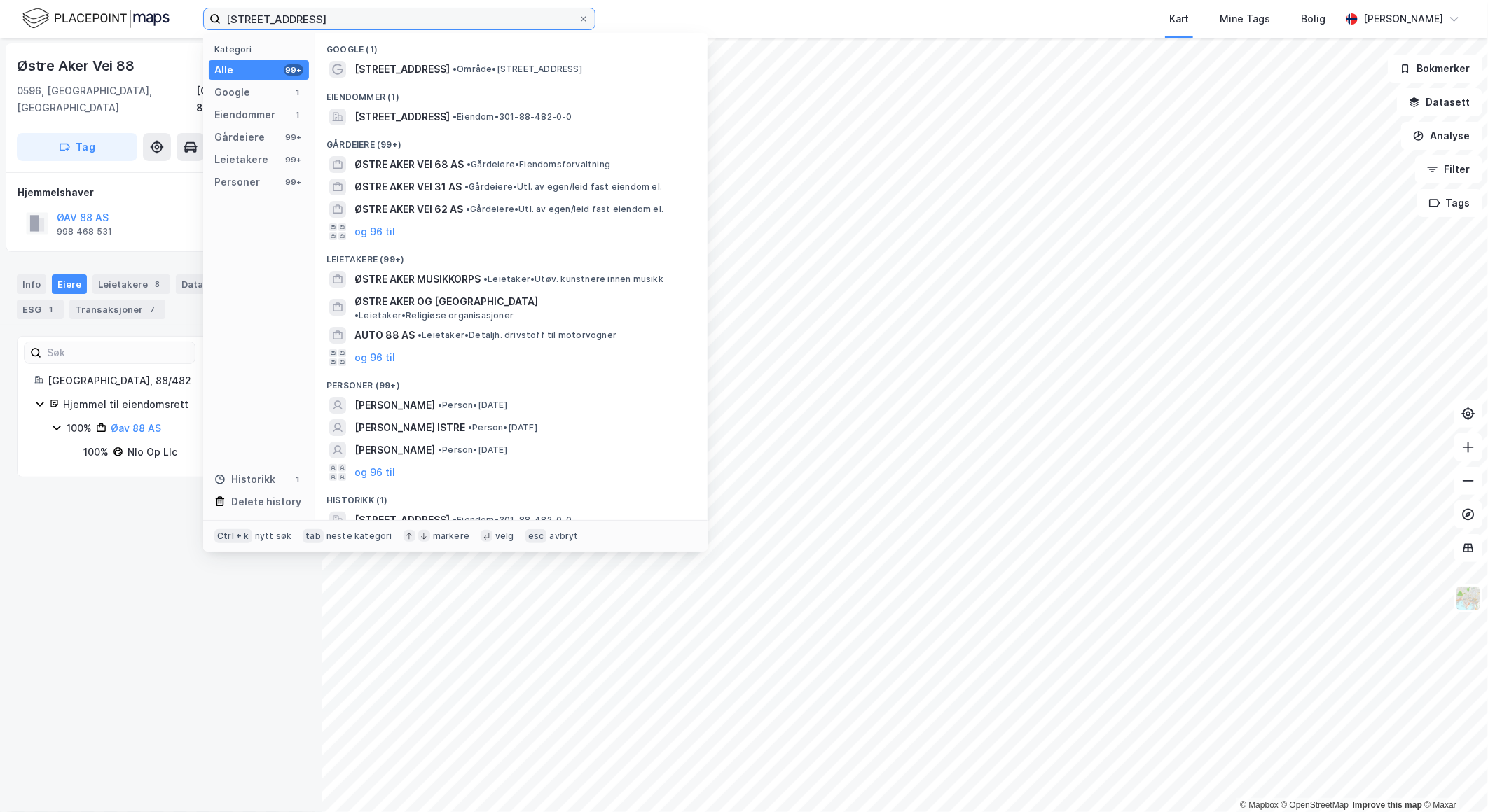
drag, startPoint x: 326, startPoint y: 17, endPoint x: 57, endPoint y: 9, distance: 269.1
click at [57, 9] on div "østre aker vei 88 Kategori Alle 99+ Google 1 Eiendommer 1 Gårdeiere 99+ Leietak…" at bounding box center [744, 18] width 1488 height 38
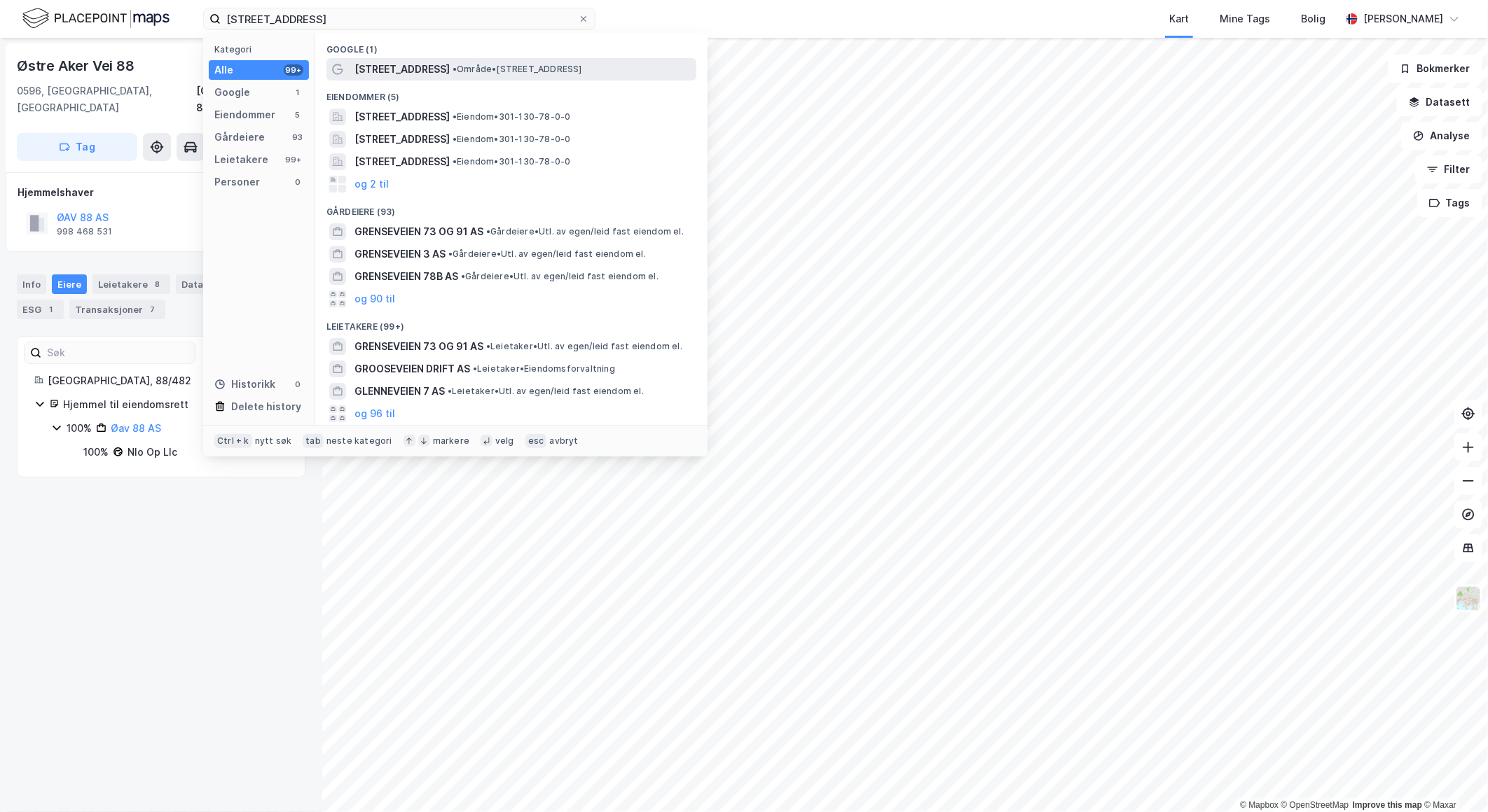
click at [455, 65] on span "• Område • [STREET_ADDRESS]" at bounding box center [518, 69] width 130 height 11
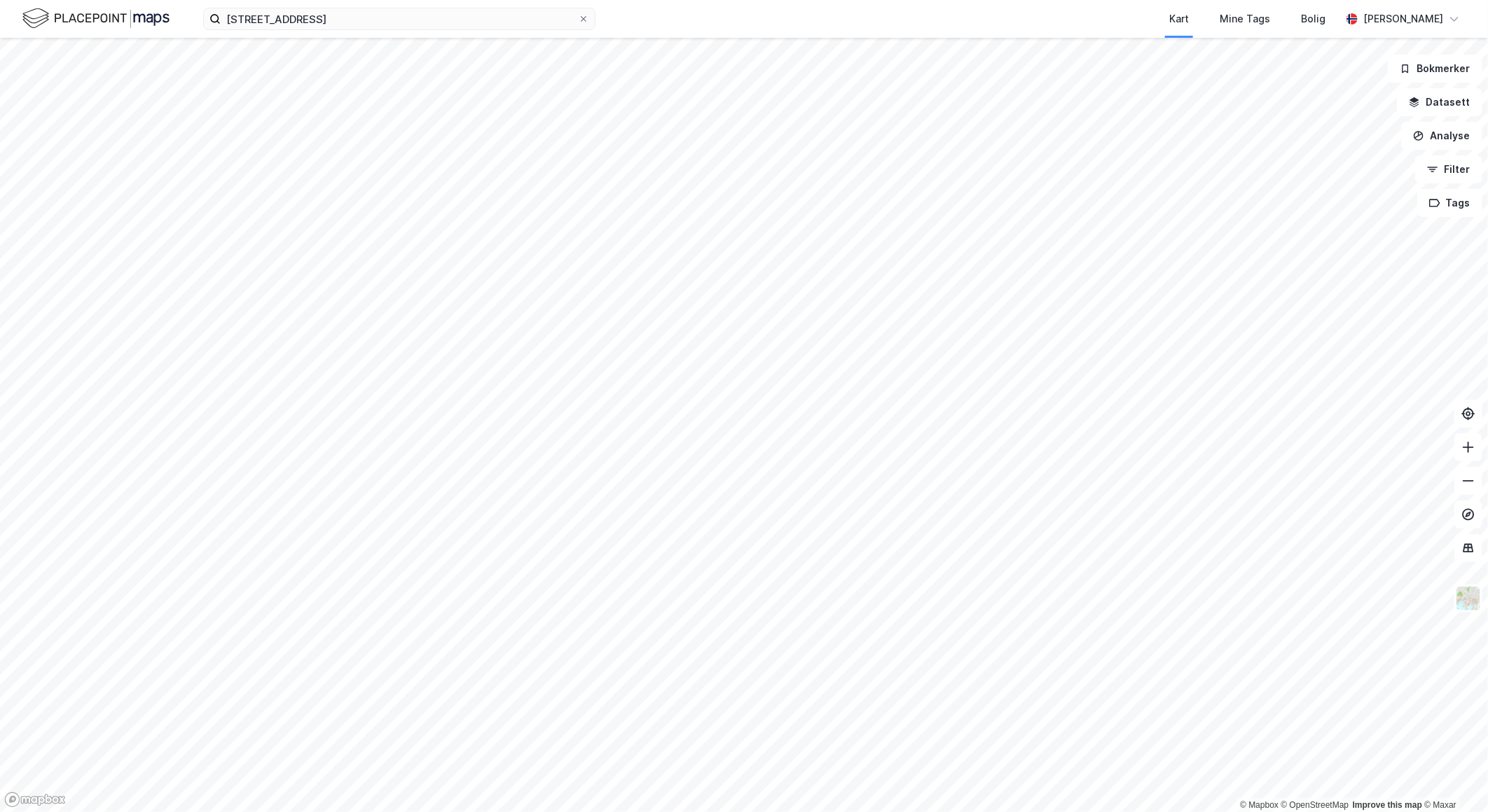
click at [378, 32] on div "grenseveien 73 Kart Mine Tags Bolig [PERSON_NAME][GEOGRAPHIC_DATA]" at bounding box center [744, 18] width 1488 height 38
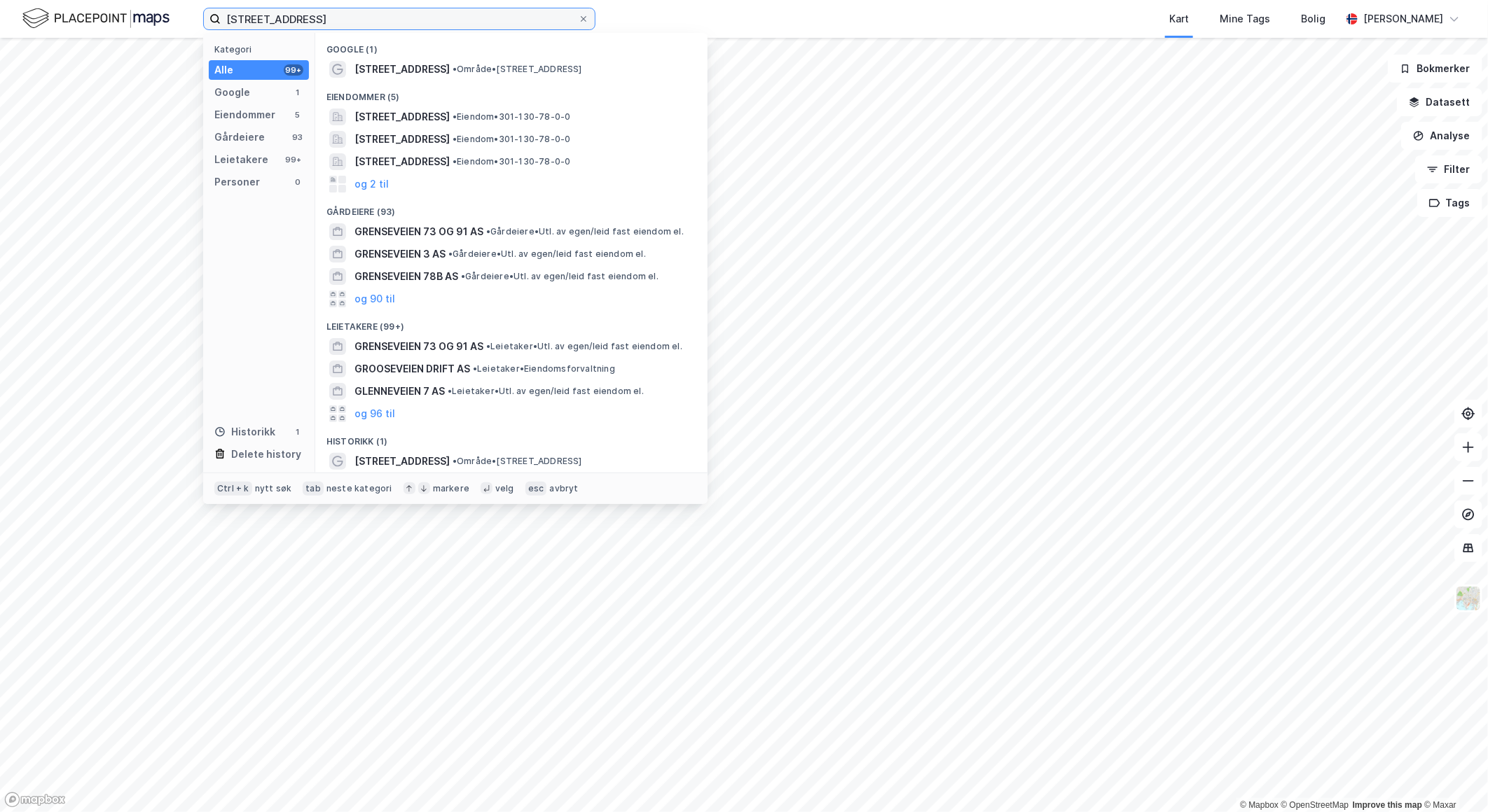
click at [333, 16] on input "[STREET_ADDRESS]" at bounding box center [399, 19] width 357 height 21
click at [450, 110] on span "[STREET_ADDRESS]" at bounding box center [402, 117] width 96 height 17
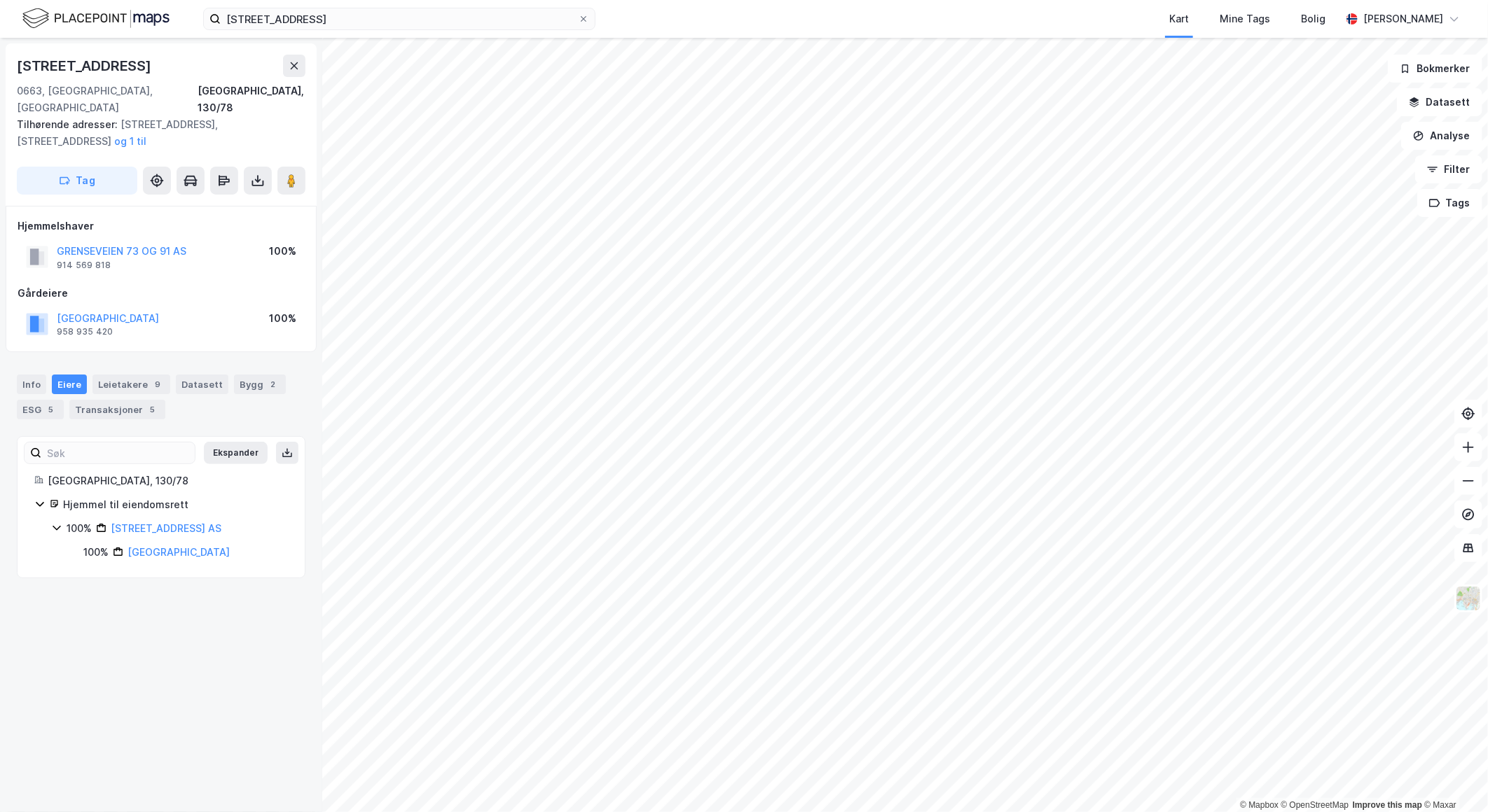
click at [56, 523] on icon at bounding box center [56, 528] width 11 height 11
click at [57, 524] on icon at bounding box center [56, 529] width 4 height 9
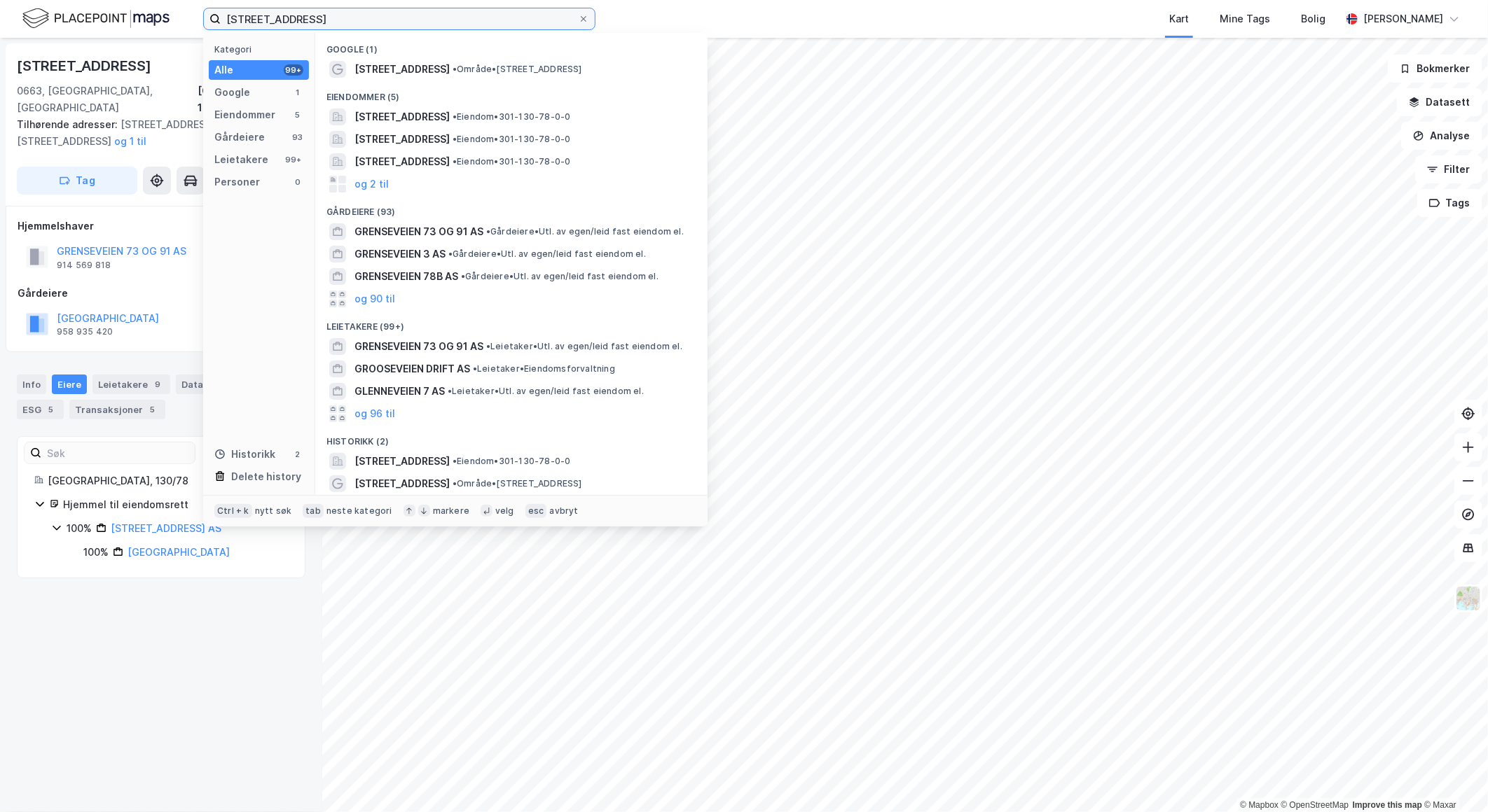
drag, startPoint x: 340, startPoint y: 17, endPoint x: 2, endPoint y: 19, distance: 338.0
click at [3, 18] on div "grenseveien 73 Kategori Alle 99+ Google 1 Eiendommer 5 Gårdeiere 93 Leietakere …" at bounding box center [744, 18] width 1488 height 38
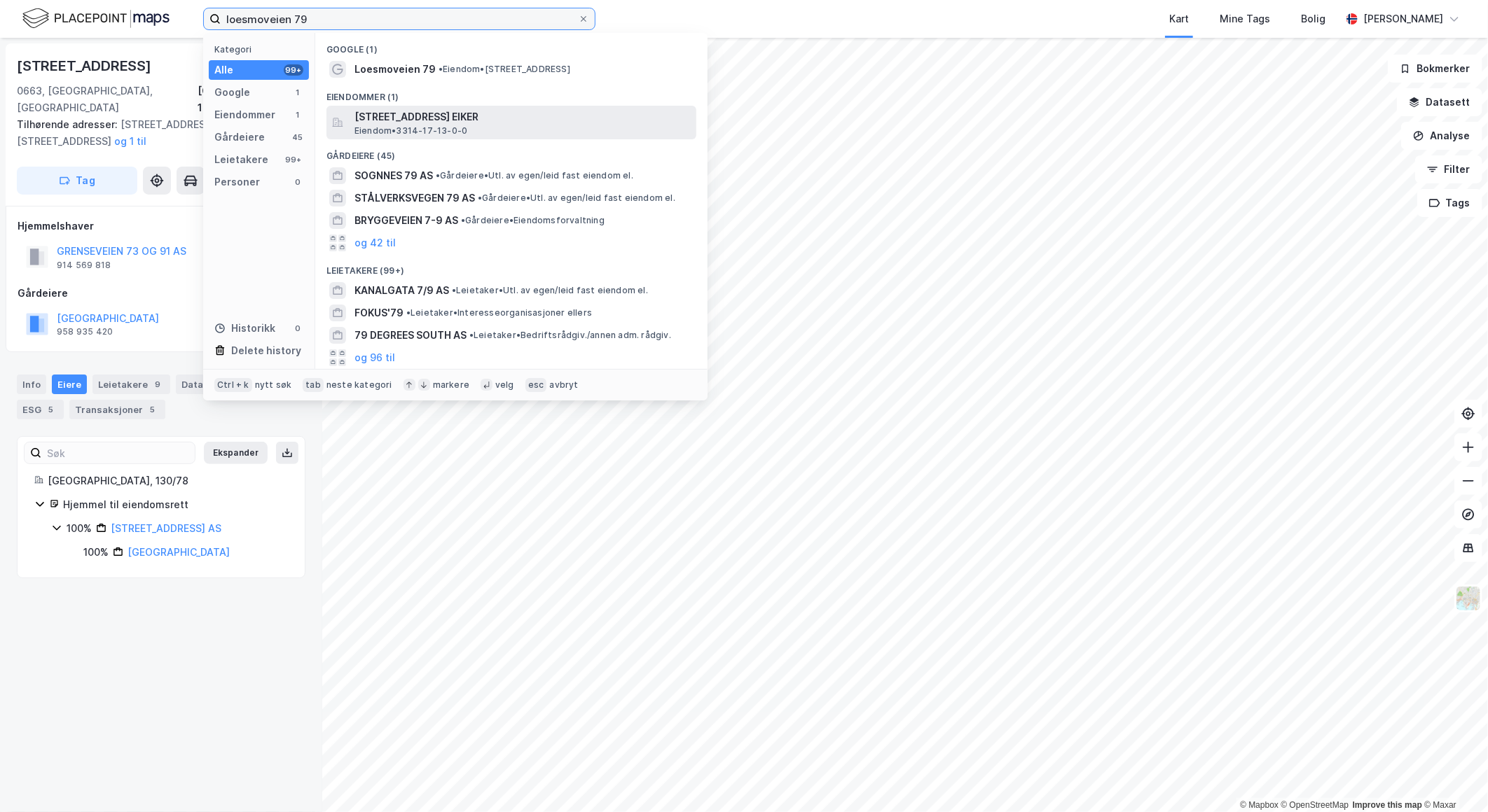
type input "loesmoveien 79"
click at [446, 113] on span "[STREET_ADDRESS] EIKER" at bounding box center [522, 117] width 336 height 17
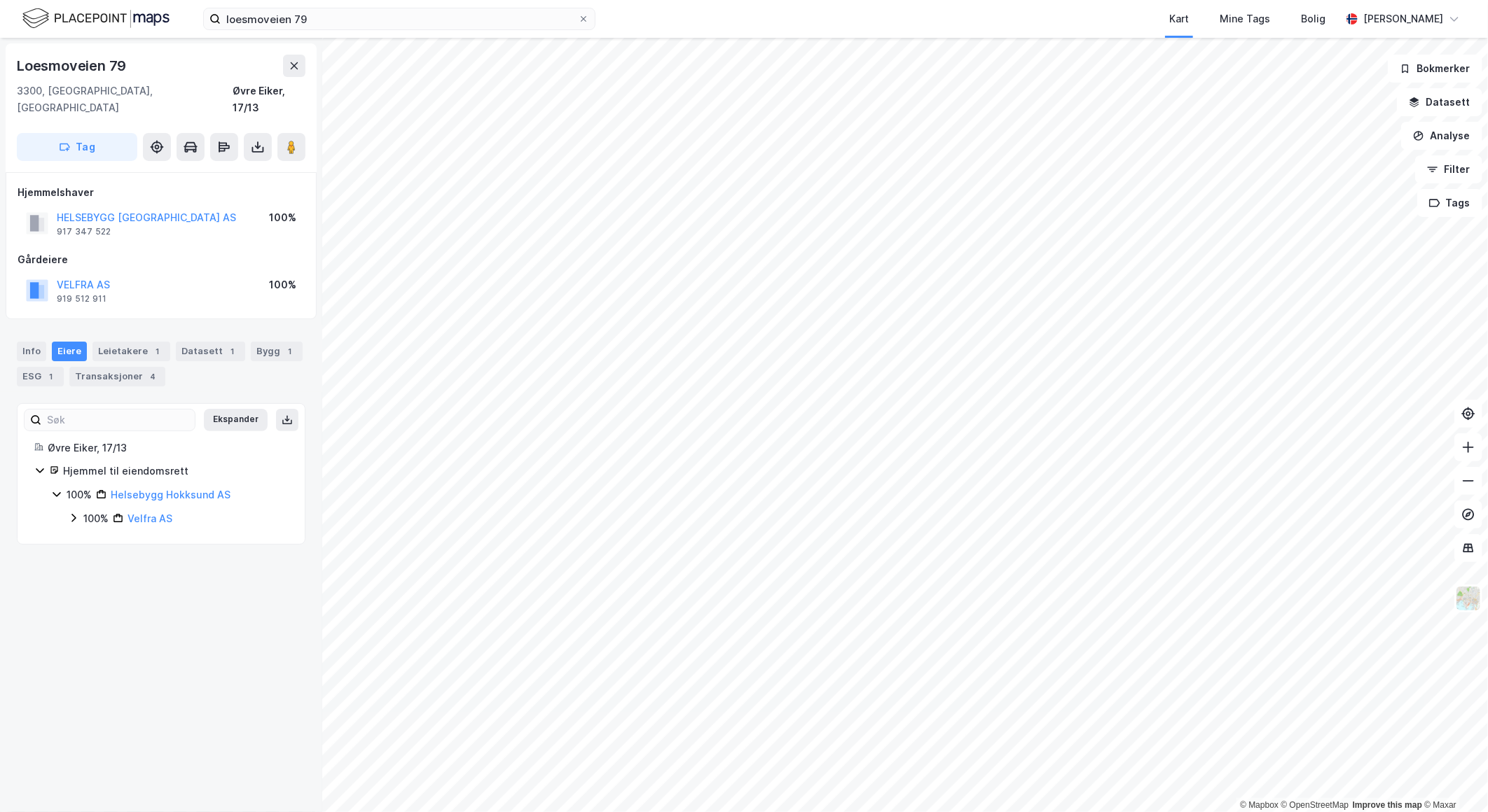
click at [71, 513] on icon at bounding box center [73, 518] width 11 height 11
